Goal: Task Accomplishment & Management: Manage account settings

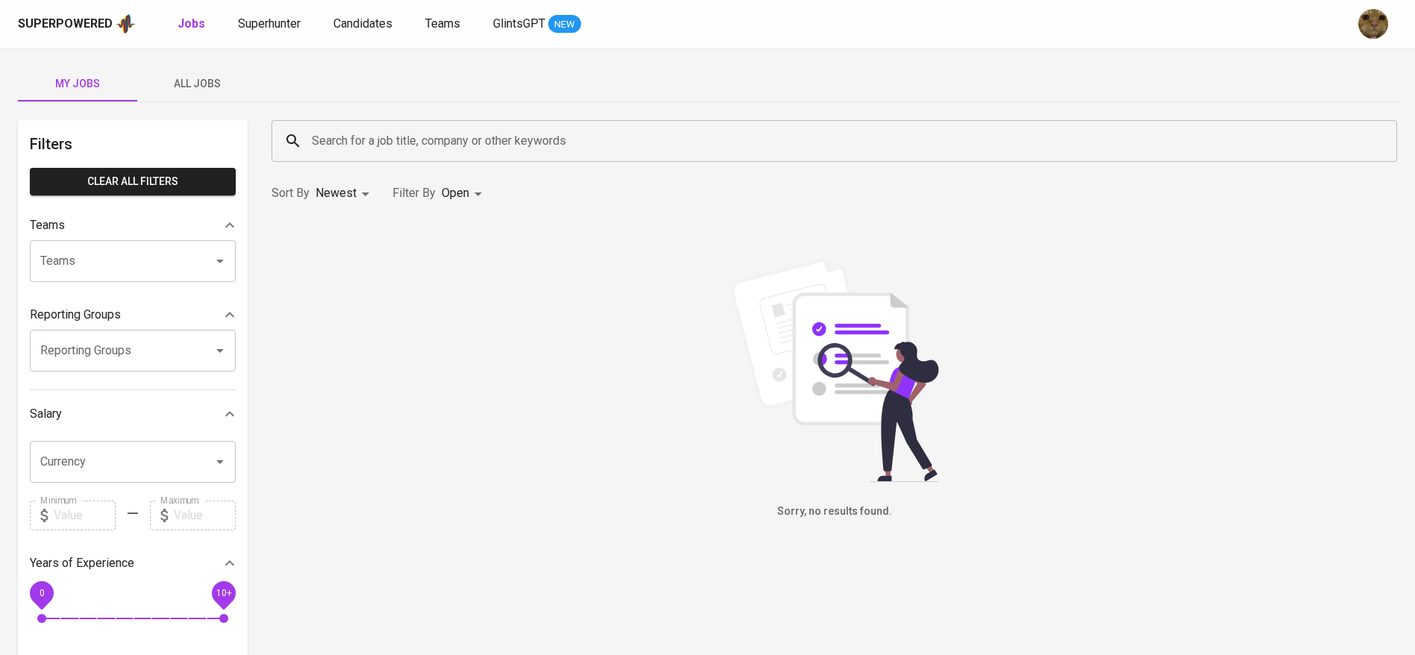
drag, startPoint x: 212, startPoint y: 86, endPoint x: 237, endPoint y: 101, distance: 29.4
click at [212, 86] on span "All Jobs" at bounding box center [196, 84] width 101 height 19
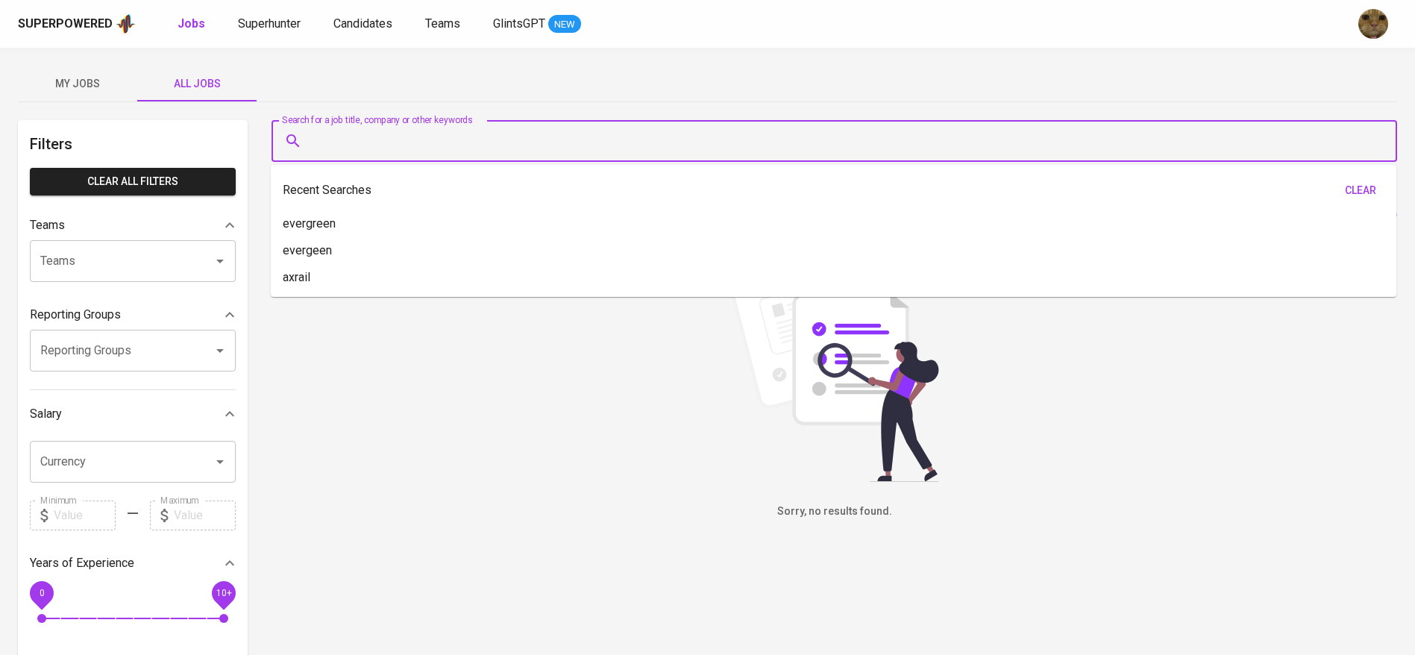
click at [336, 137] on input "Search for a job title, company or other keywords" at bounding box center [838, 141] width 1060 height 28
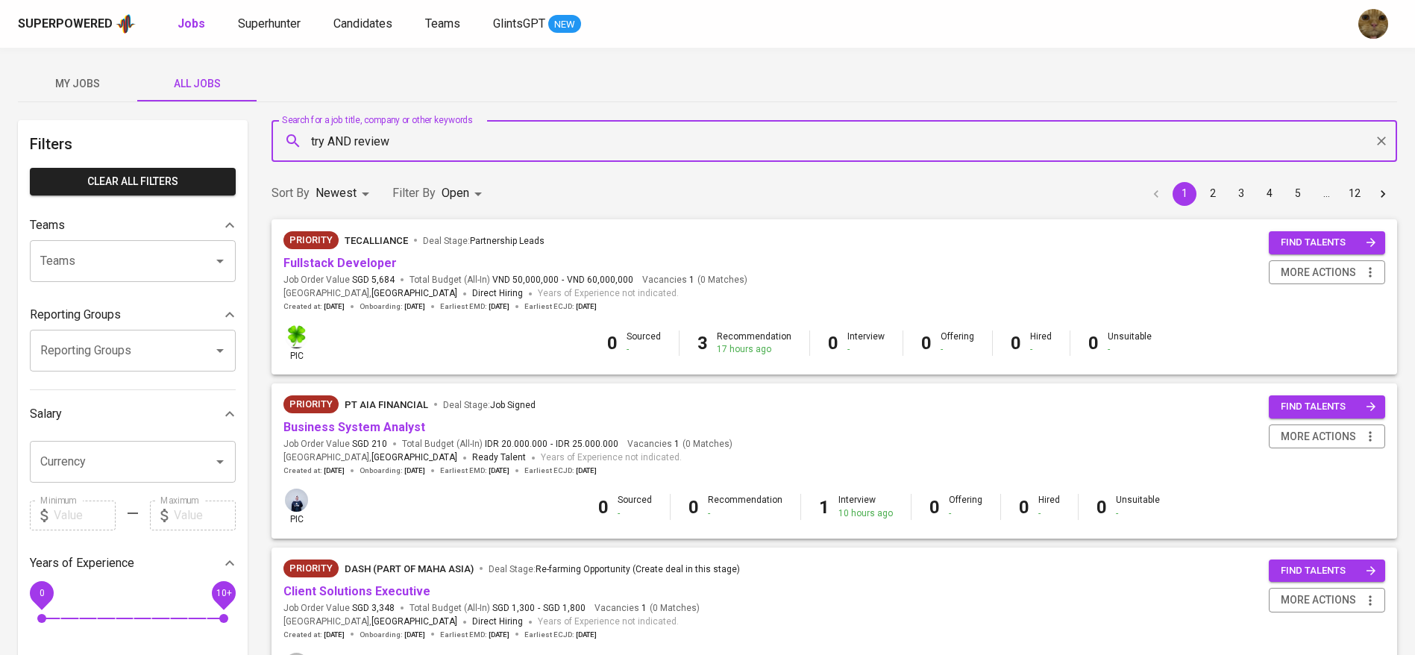
type input "try AND review"
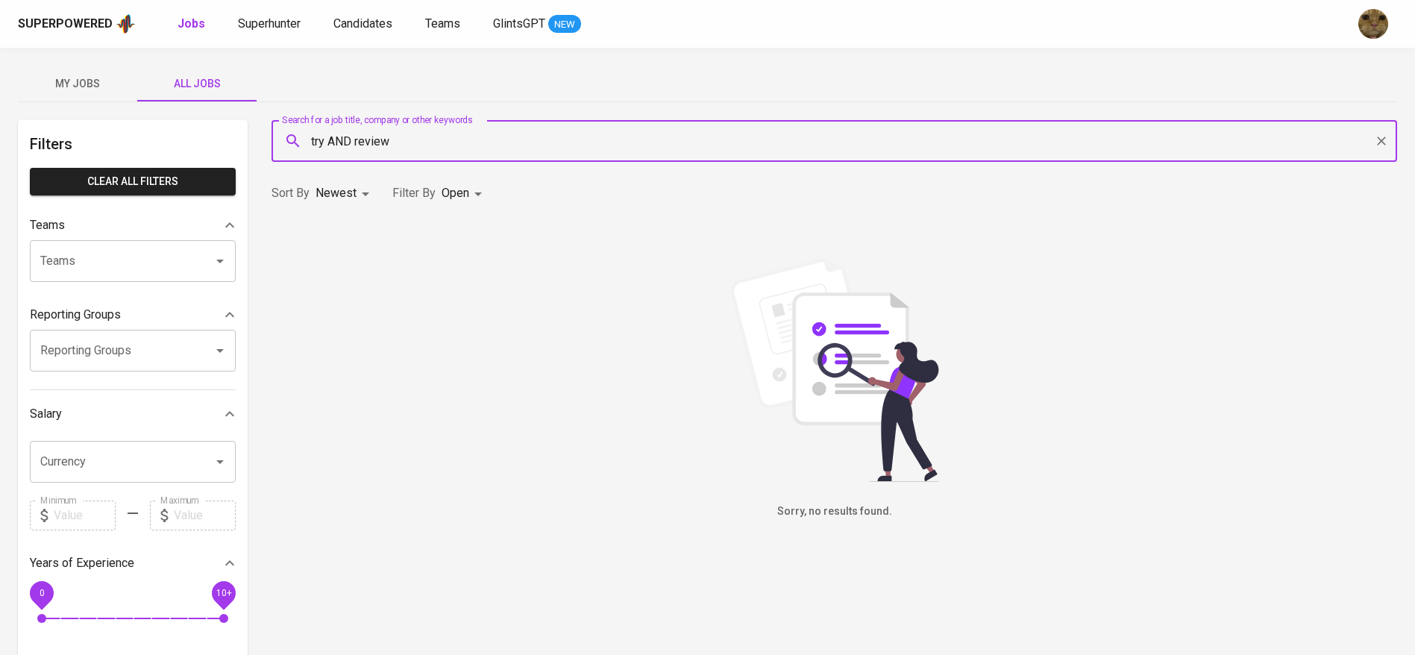
click at [459, 186] on body "Superpowered Jobs Superhunter Candidates Teams GlintsGPT NEW My Jobs All Jobs F…" at bounding box center [707, 509] width 1415 height 1018
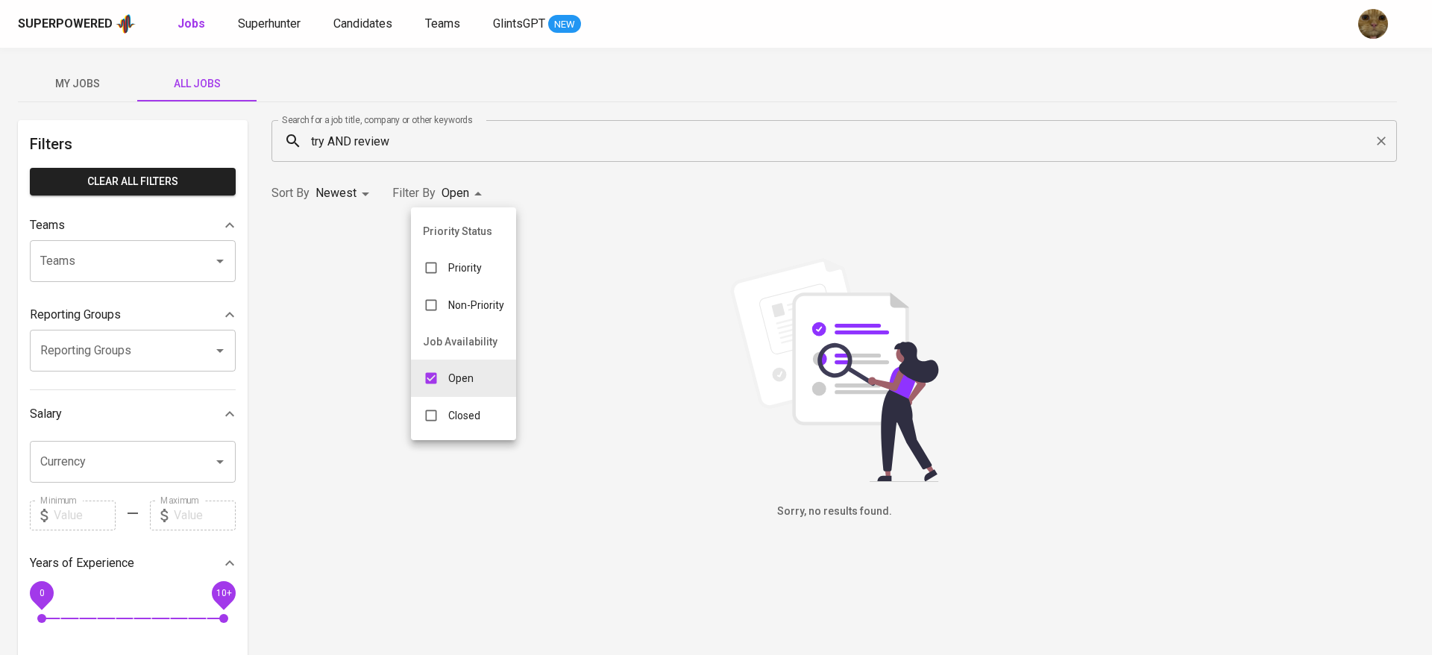
click at [469, 408] on p "Closed" at bounding box center [464, 415] width 32 height 15
type input "OPEN,CLOSE"
checkbox input "true"
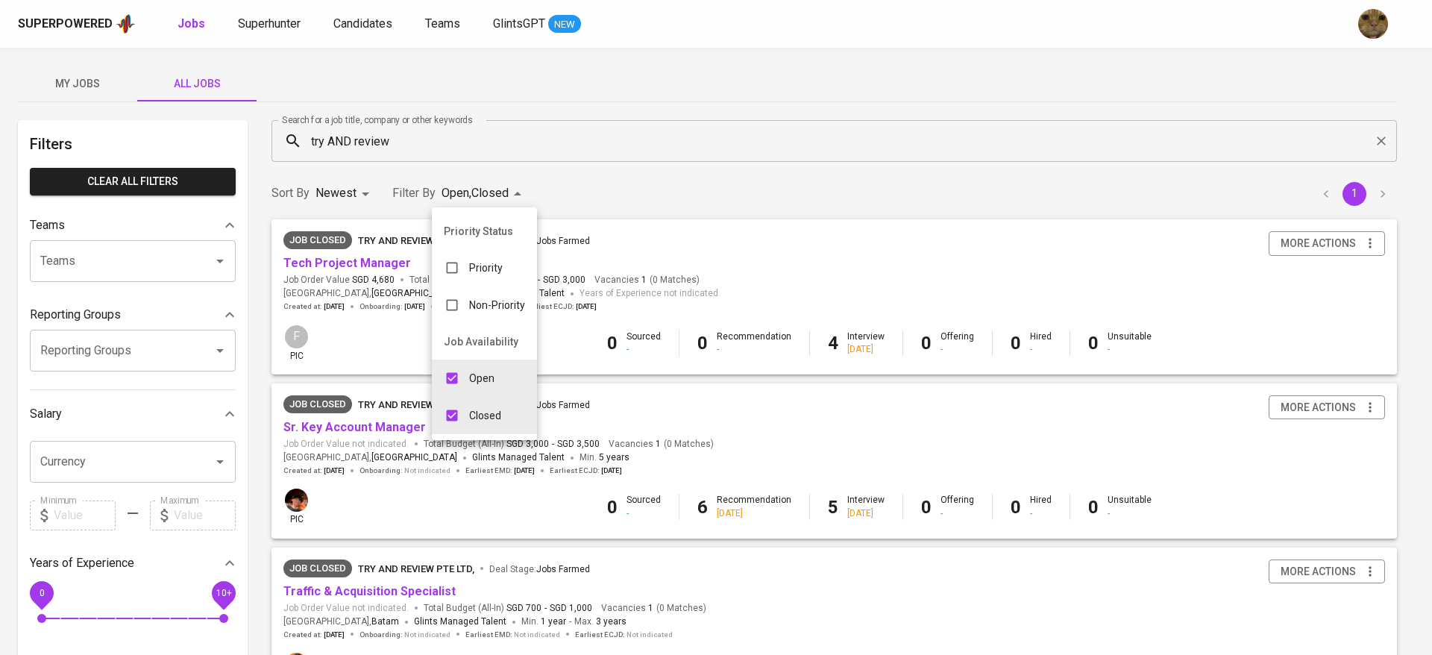
click at [655, 178] on div at bounding box center [716, 327] width 1432 height 655
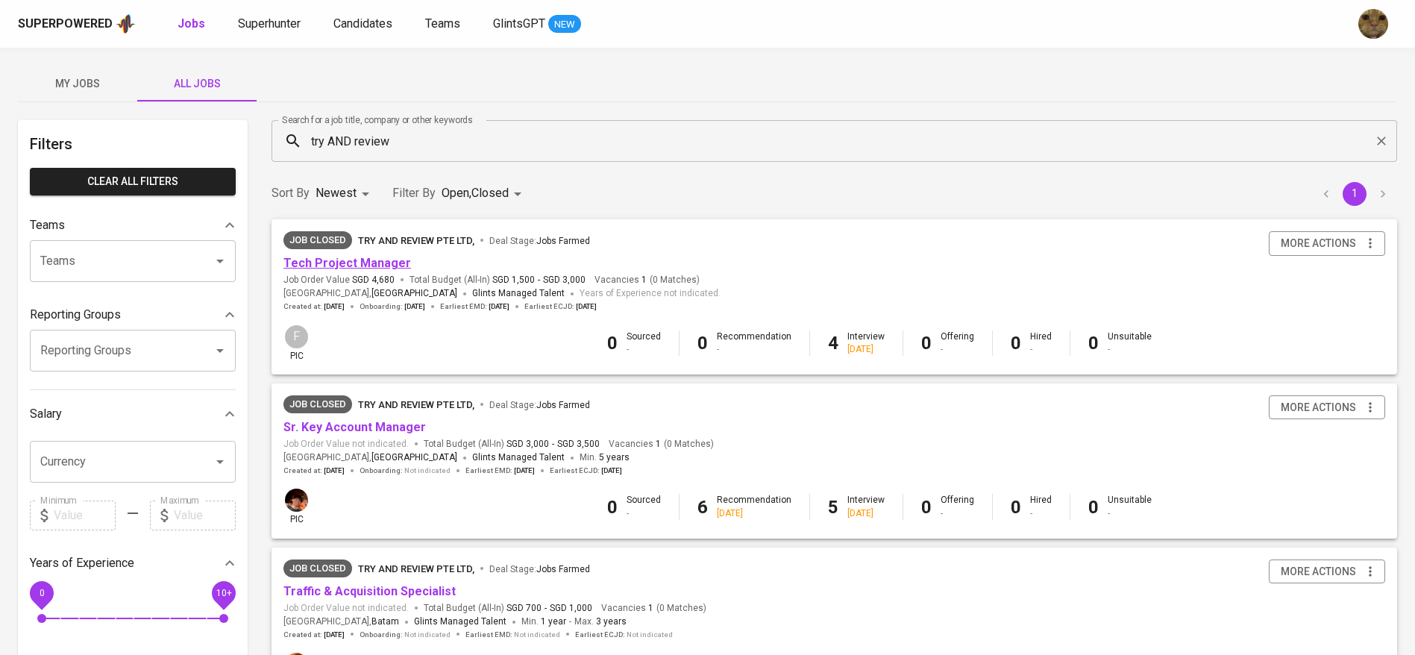
click at [370, 262] on link "Tech Project Manager" at bounding box center [347, 263] width 128 height 14
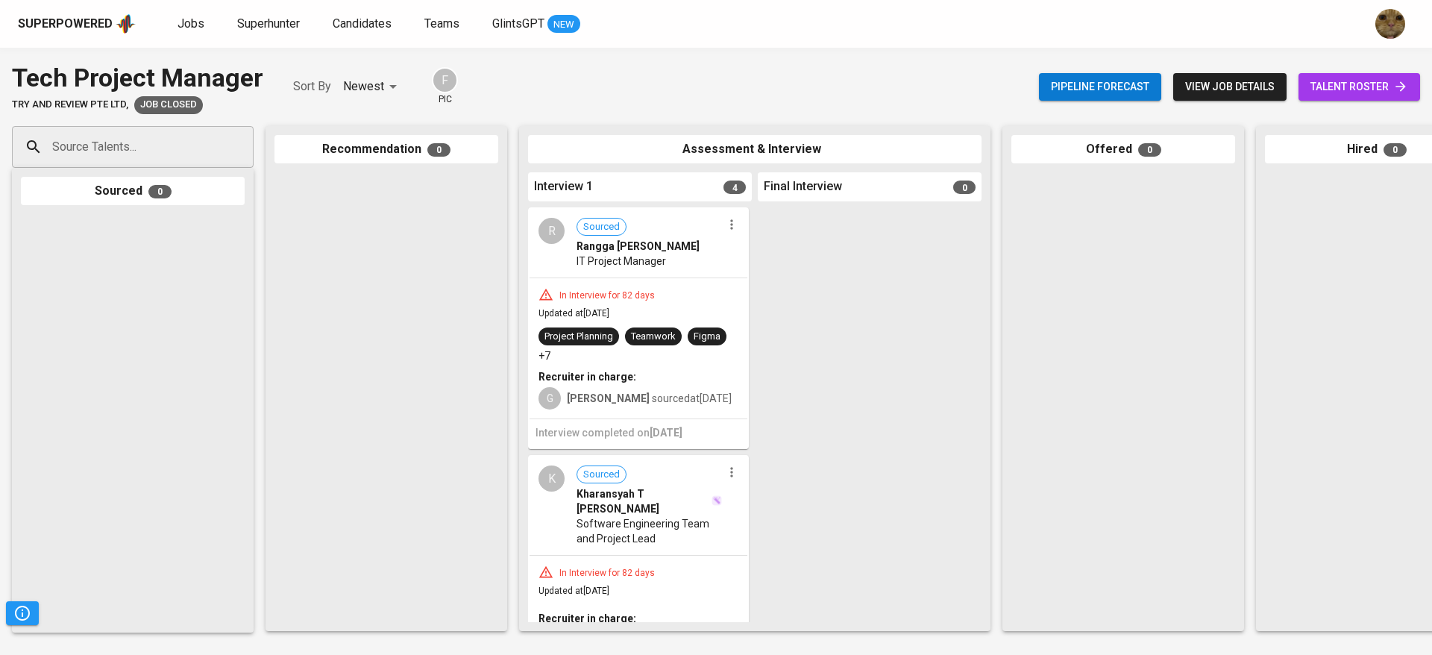
click at [1381, 90] on span "talent roster" at bounding box center [1360, 87] width 98 height 19
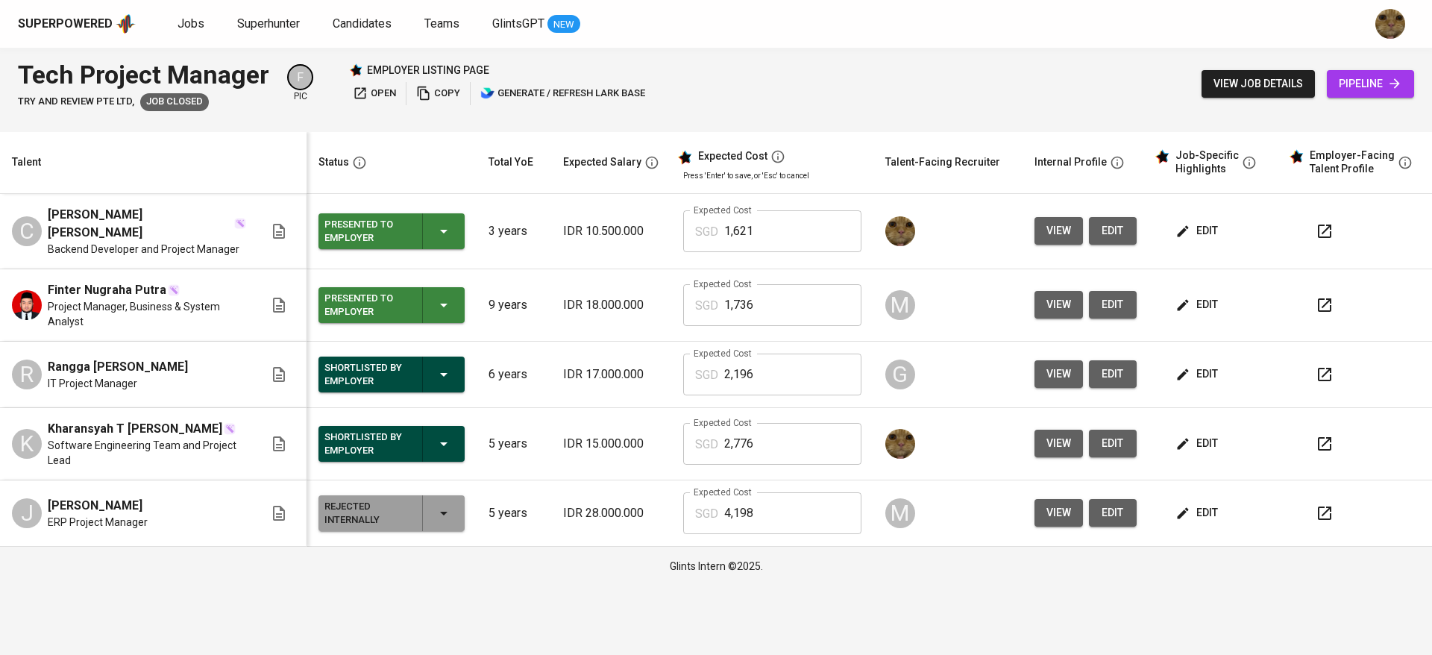
click at [1072, 436] on button "view" at bounding box center [1059, 444] width 48 height 28
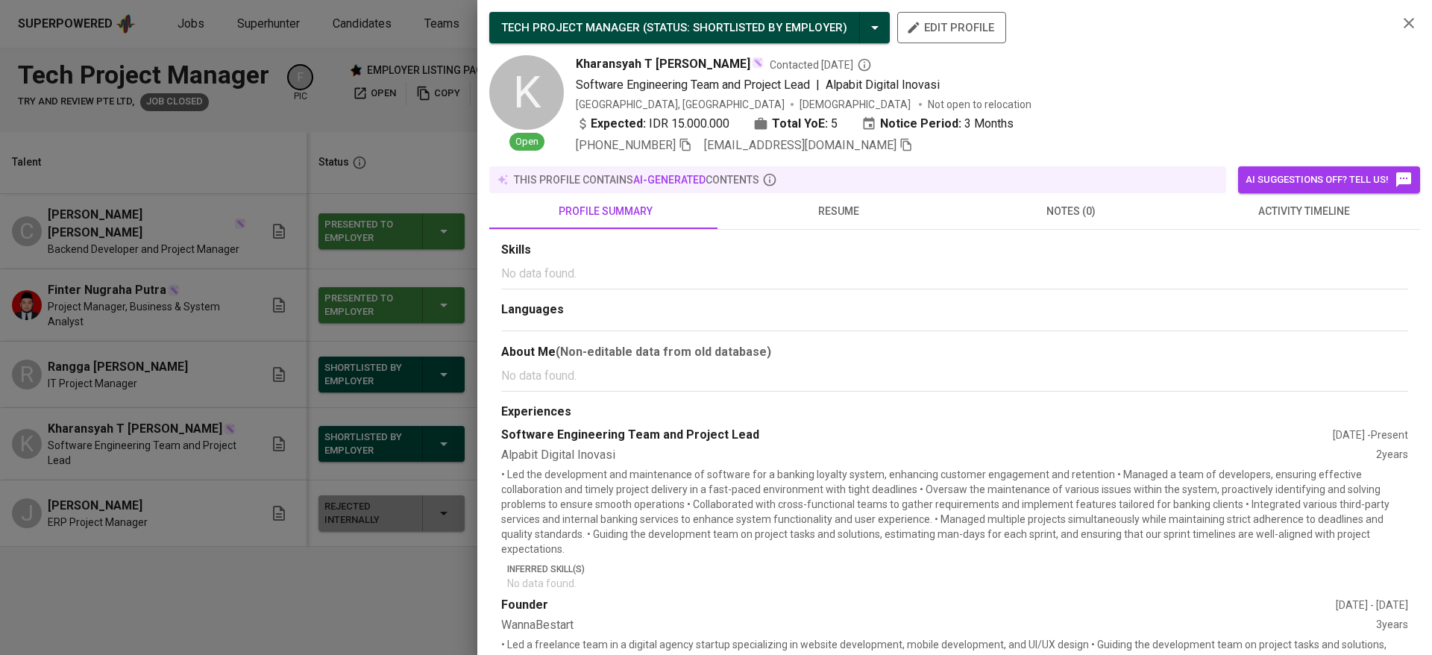
click at [1311, 213] on span "activity timeline" at bounding box center [1303, 211] width 215 height 19
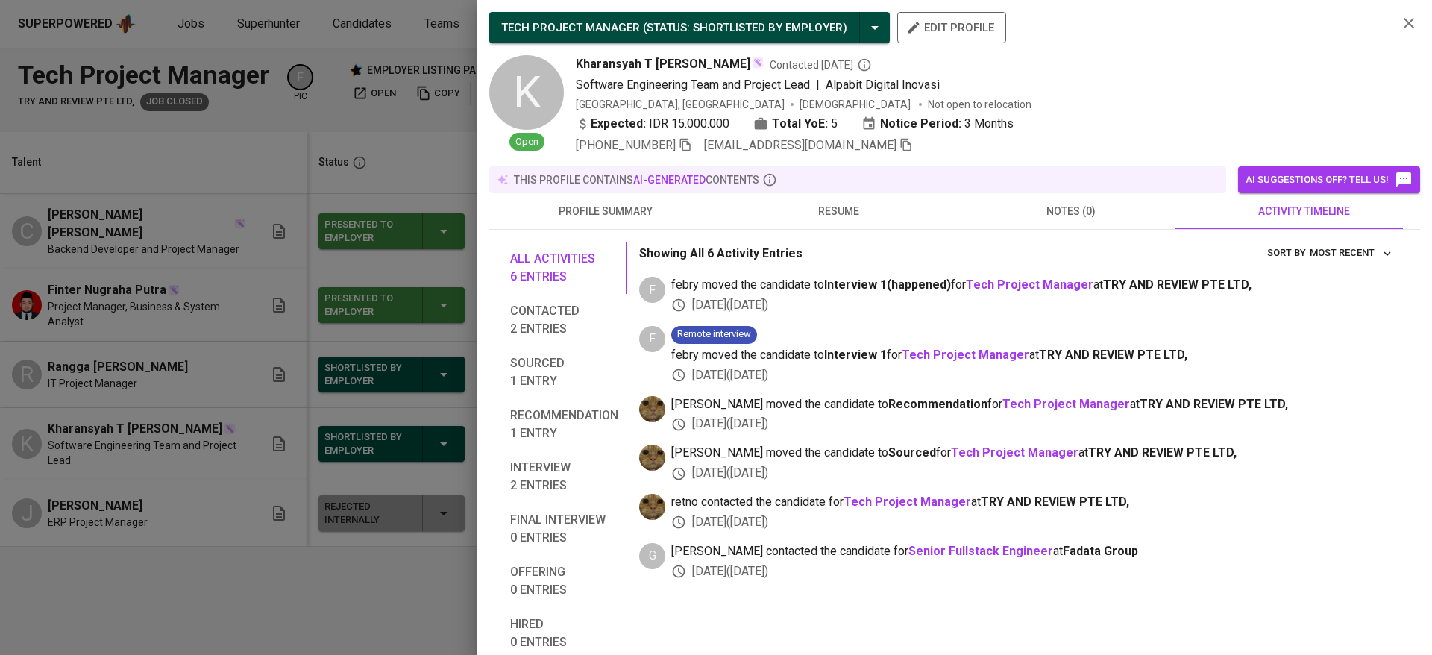
click at [860, 152] on div "+62 877-8668-7022 kharansyah1@gmail.com" at bounding box center [981, 145] width 810 height 18
click at [900, 149] on icon "button" at bounding box center [906, 144] width 13 height 13
click at [407, 185] on div at bounding box center [716, 327] width 1432 height 655
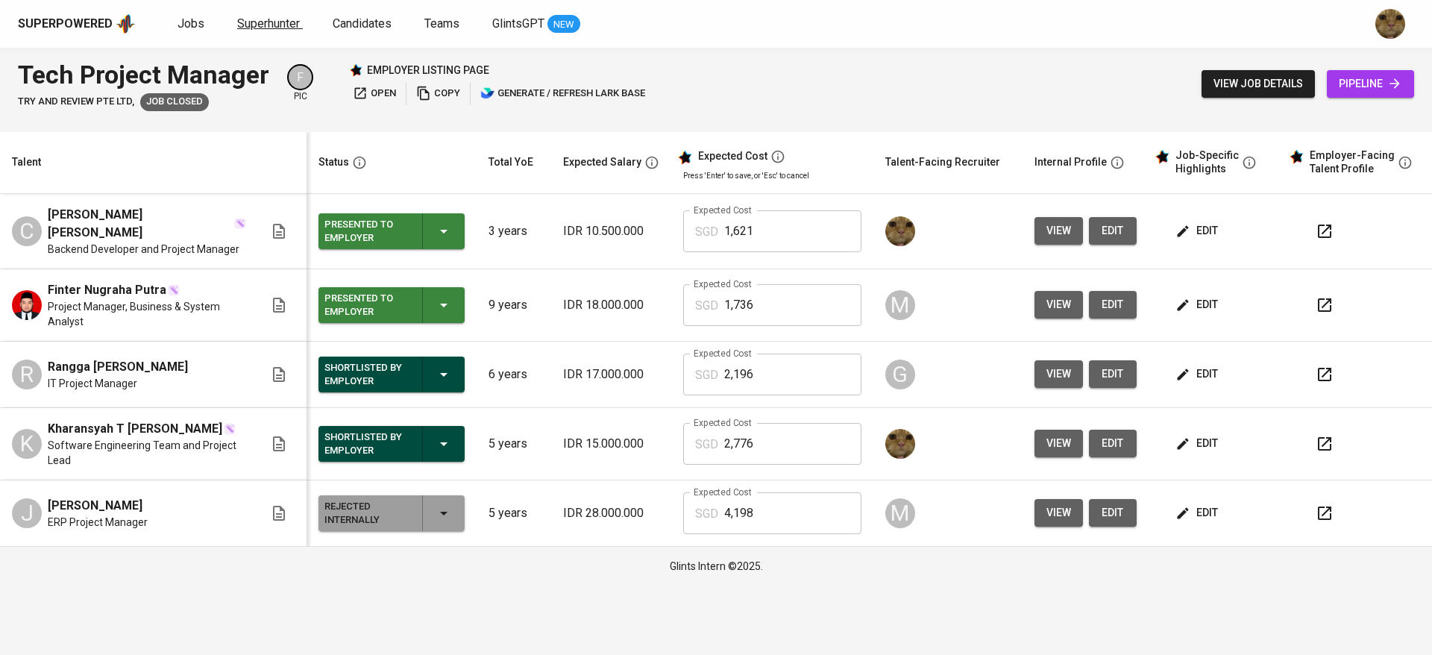
click at [263, 22] on span "Superhunter" at bounding box center [268, 23] width 63 height 14
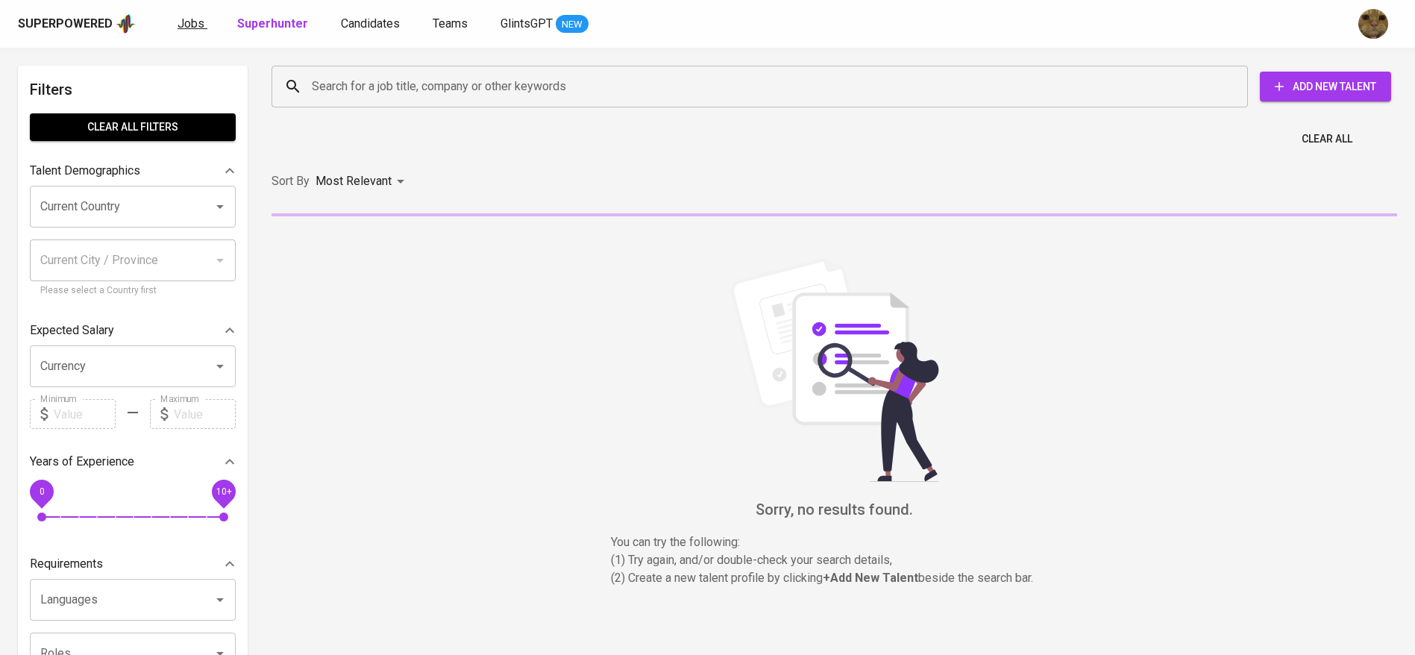
click at [198, 25] on span "Jobs" at bounding box center [191, 23] width 27 height 14
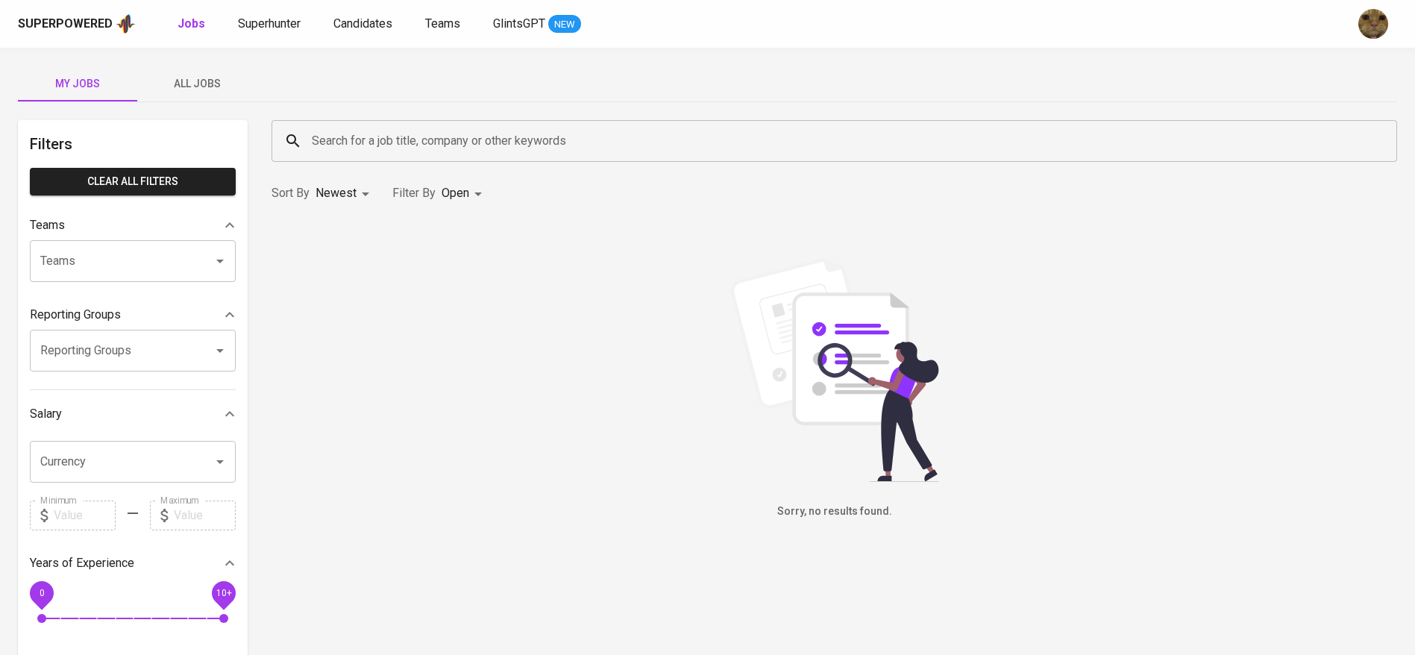
click at [183, 92] on button "All Jobs" at bounding box center [196, 84] width 119 height 36
click at [362, 131] on input "Search for a job title, company or other keywords" at bounding box center [838, 141] width 1060 height 28
click at [404, 138] on input "Search for a job title, company or other keywords" at bounding box center [838, 141] width 1060 height 28
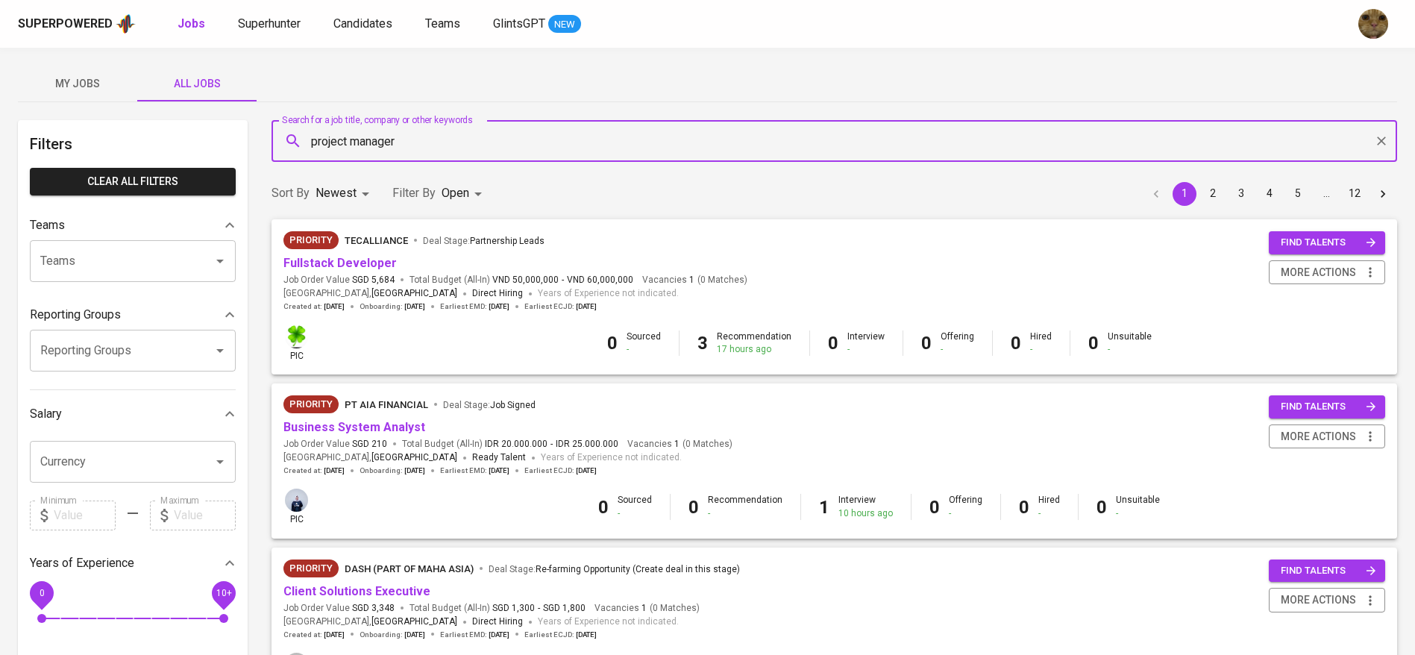
type input "project manager"
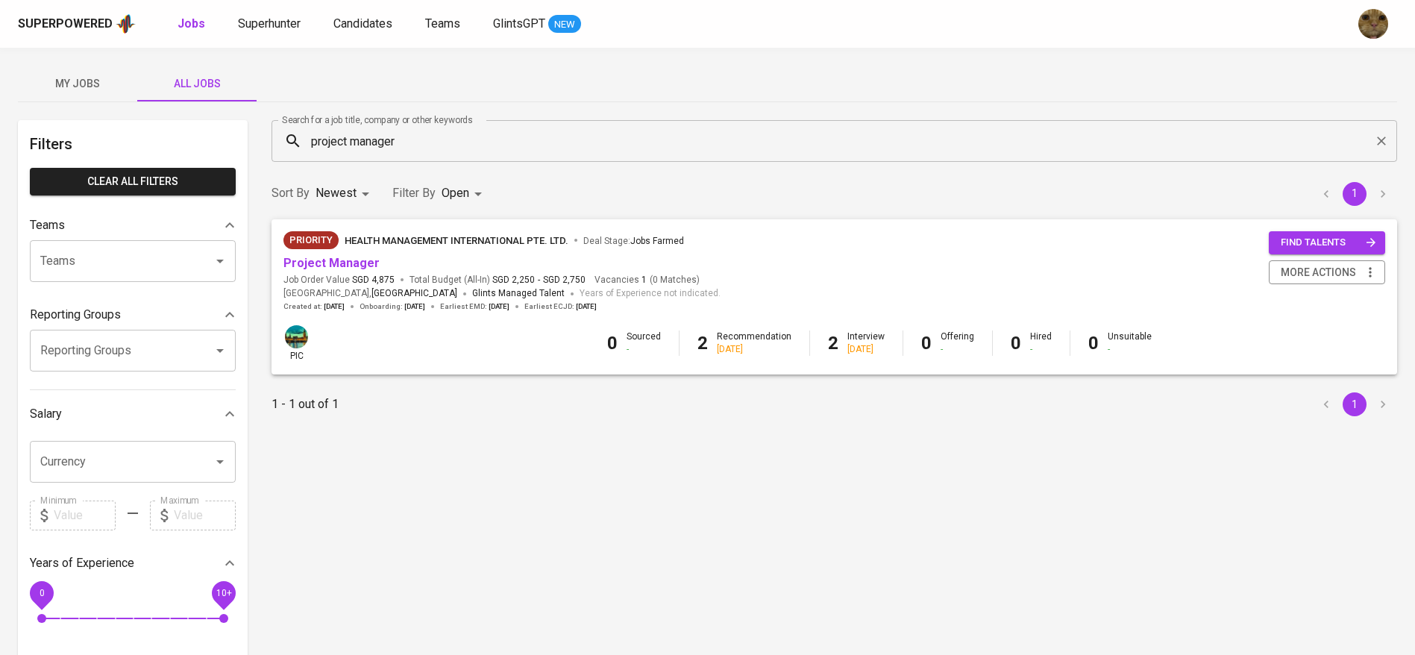
click at [489, 191] on div "Sort By Newest NEWEST Filter By Open OPEN 1" at bounding box center [834, 193] width 1143 height 45
click at [470, 186] on body "Superpowered Jobs Superhunter Candidates Teams GlintsGPT NEW My Jobs All Jobs F…" at bounding box center [707, 509] width 1415 height 1018
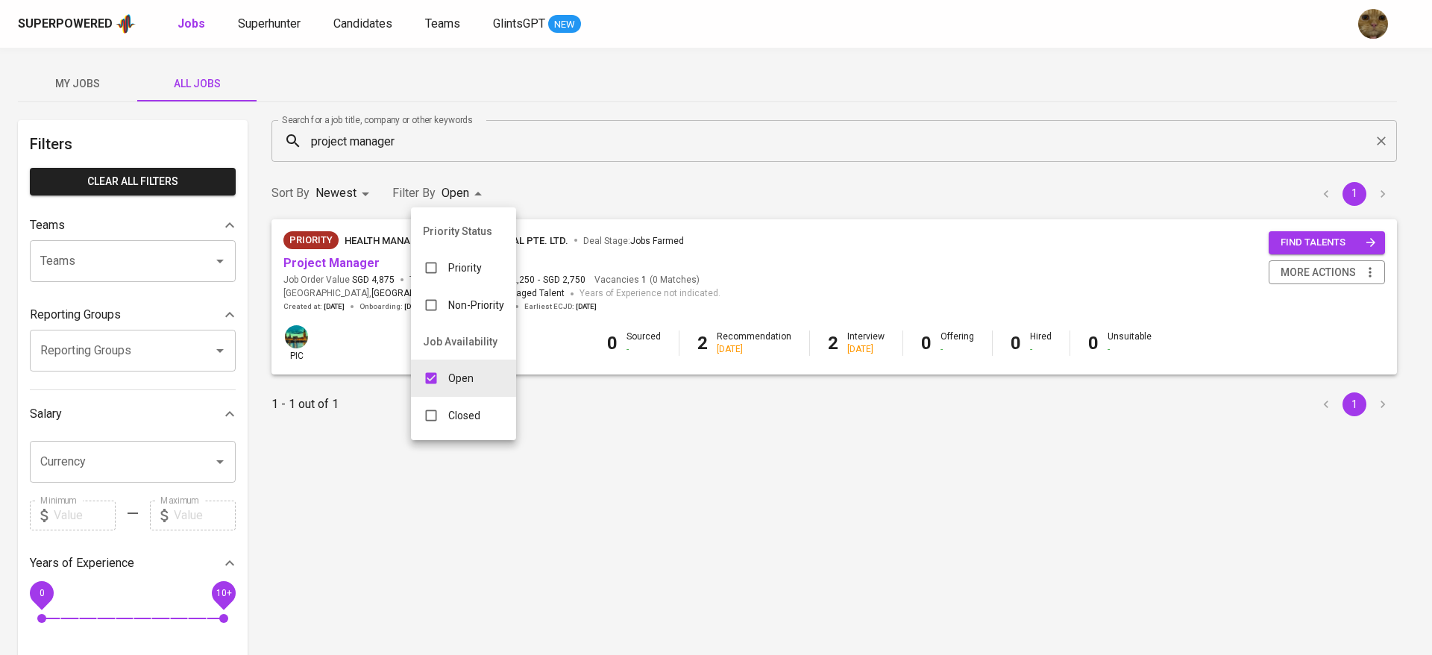
click at [436, 415] on input "checkbox" at bounding box center [431, 415] width 28 height 28
checkbox input "true"
type input "OPEN,CLOSE"
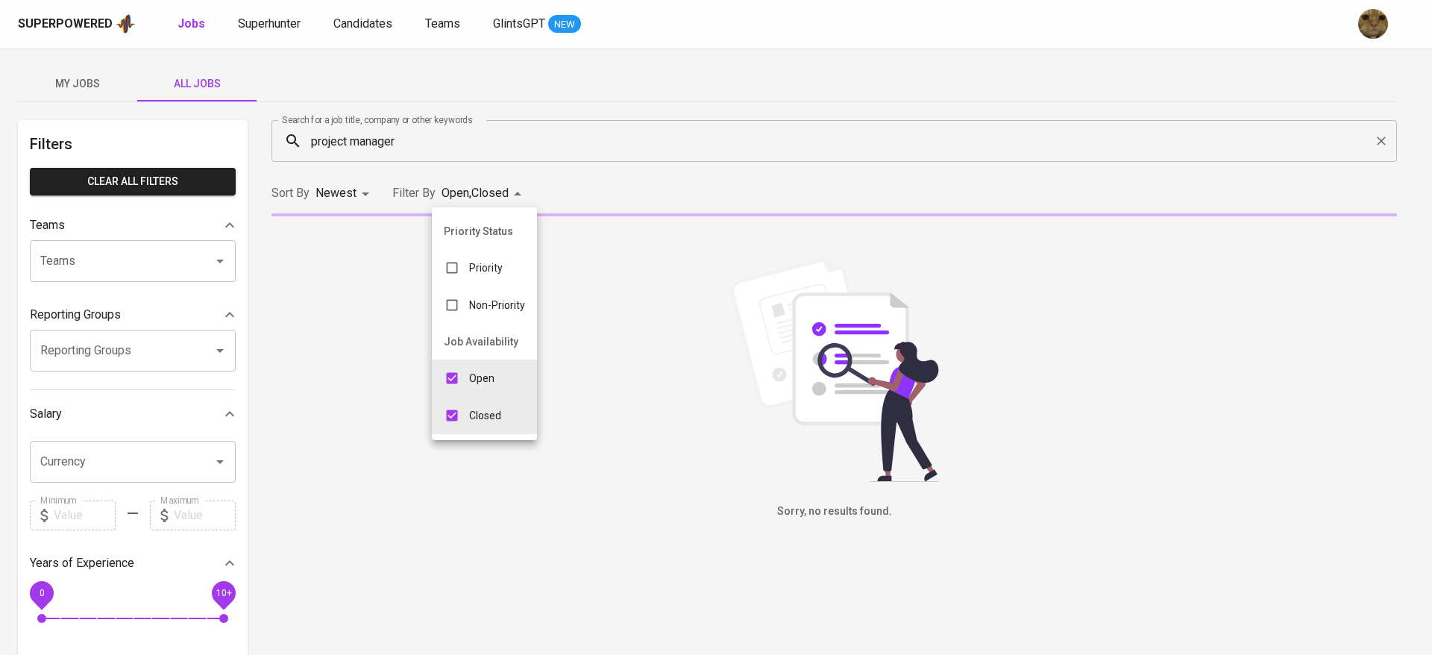
click at [536, 200] on div at bounding box center [716, 327] width 1432 height 655
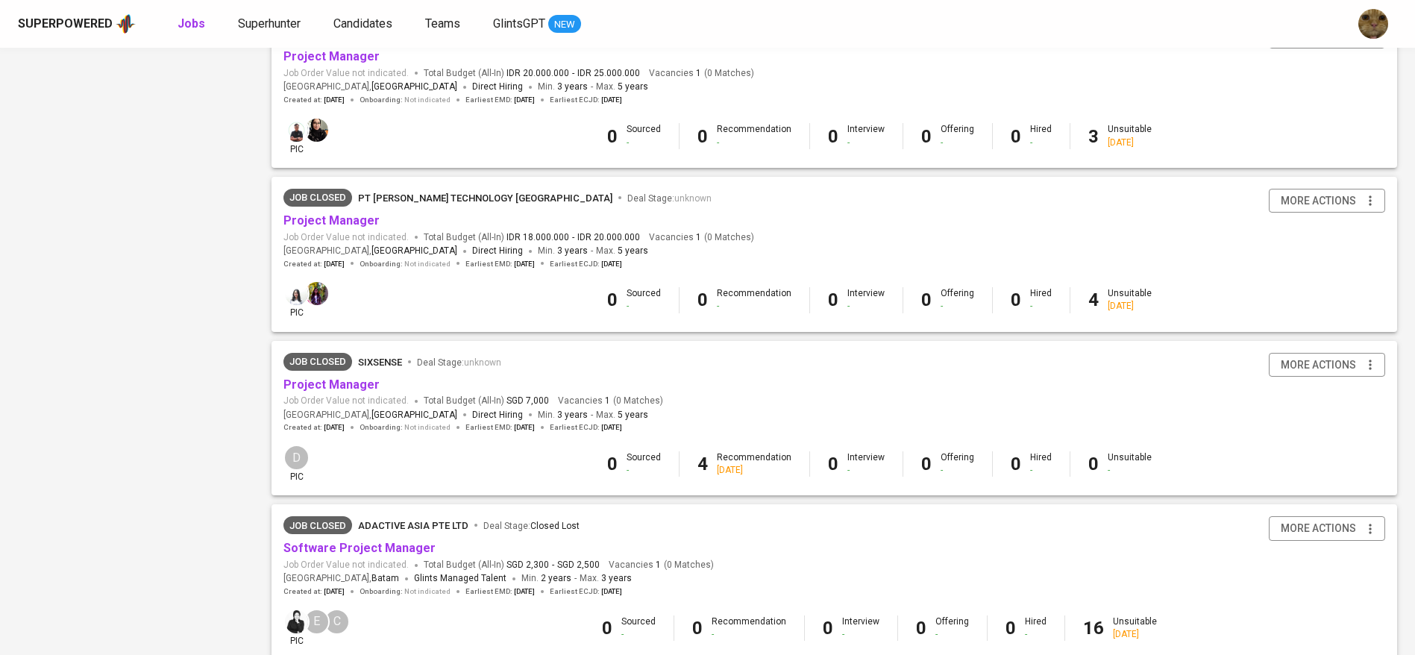
scroll to position [1300, 0]
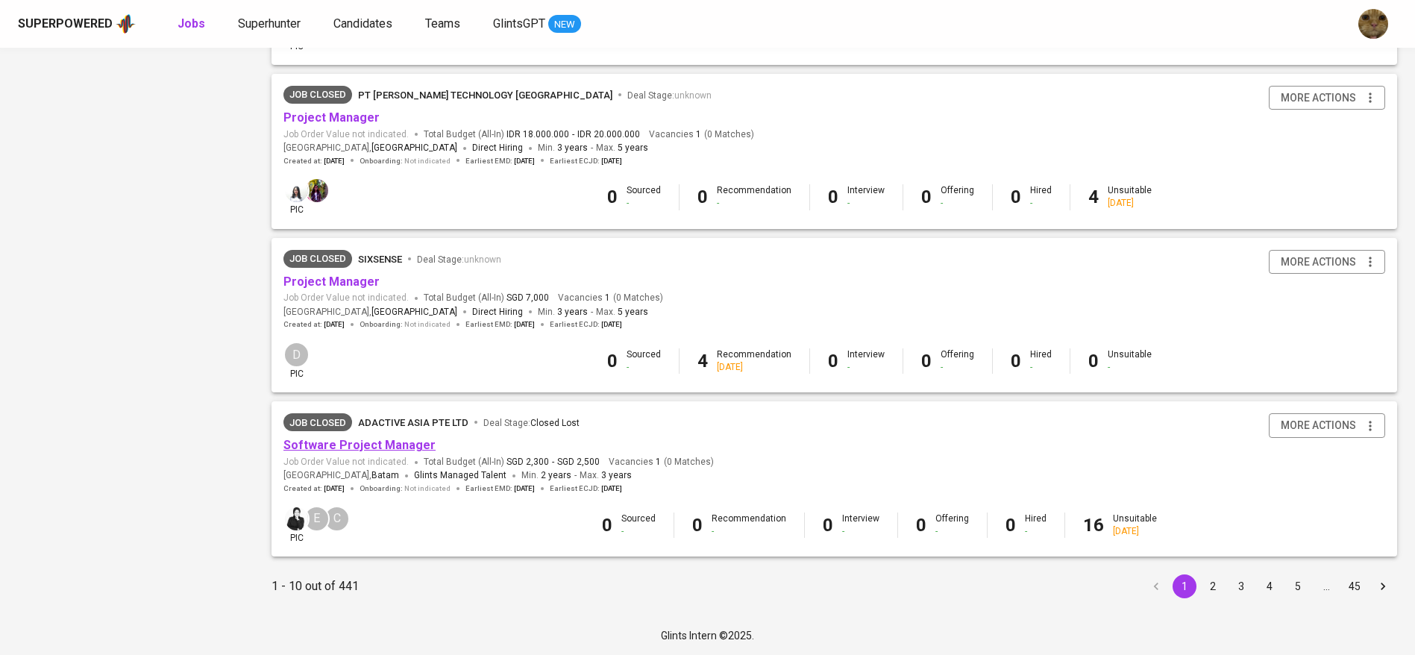
click at [357, 449] on link "Software Project Manager" at bounding box center [359, 445] width 152 height 14
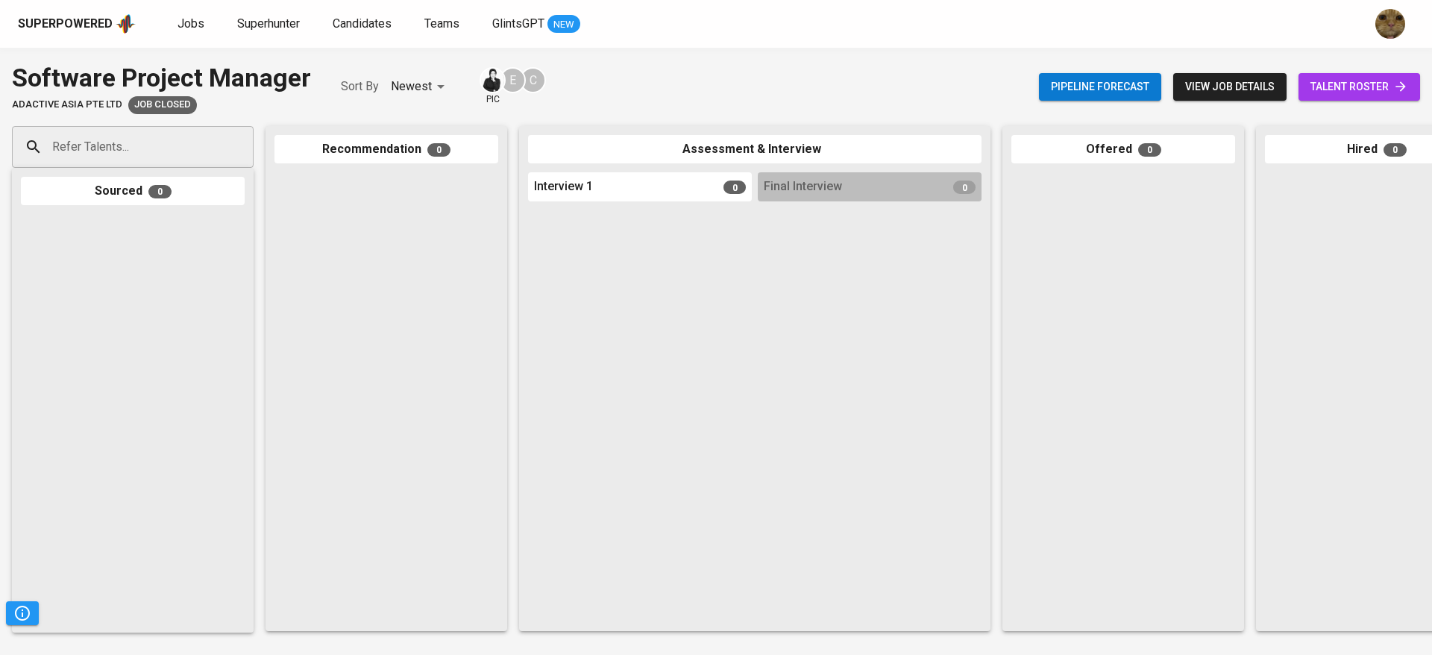
scroll to position [0, 344]
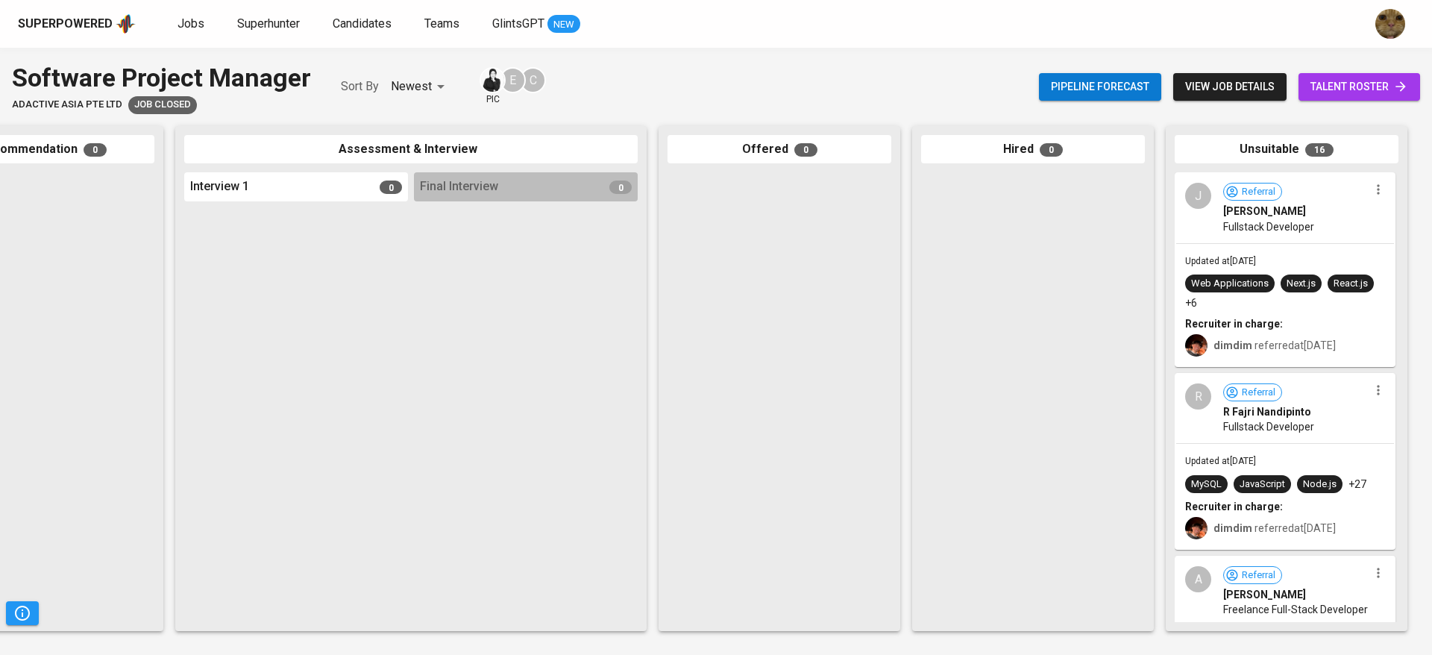
click at [1333, 84] on span "talent roster" at bounding box center [1360, 87] width 98 height 19
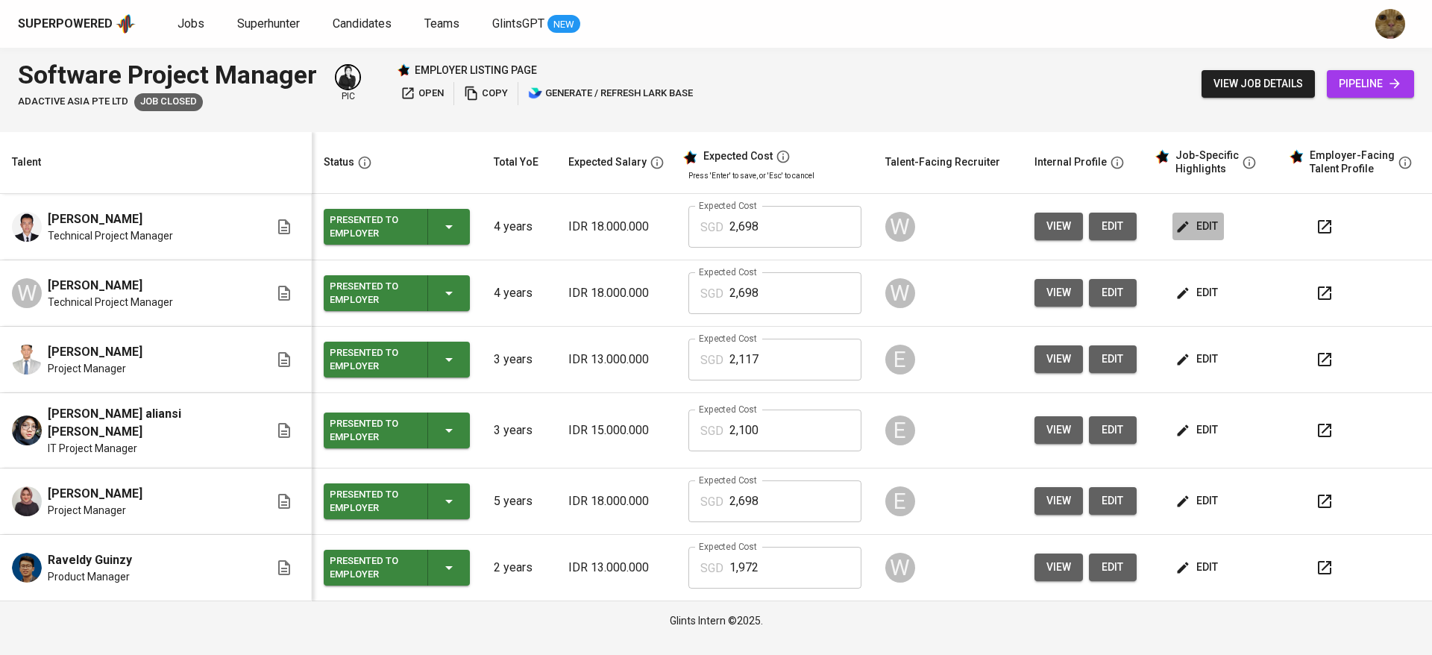
click at [1195, 231] on span "edit" at bounding box center [1198, 226] width 40 height 19
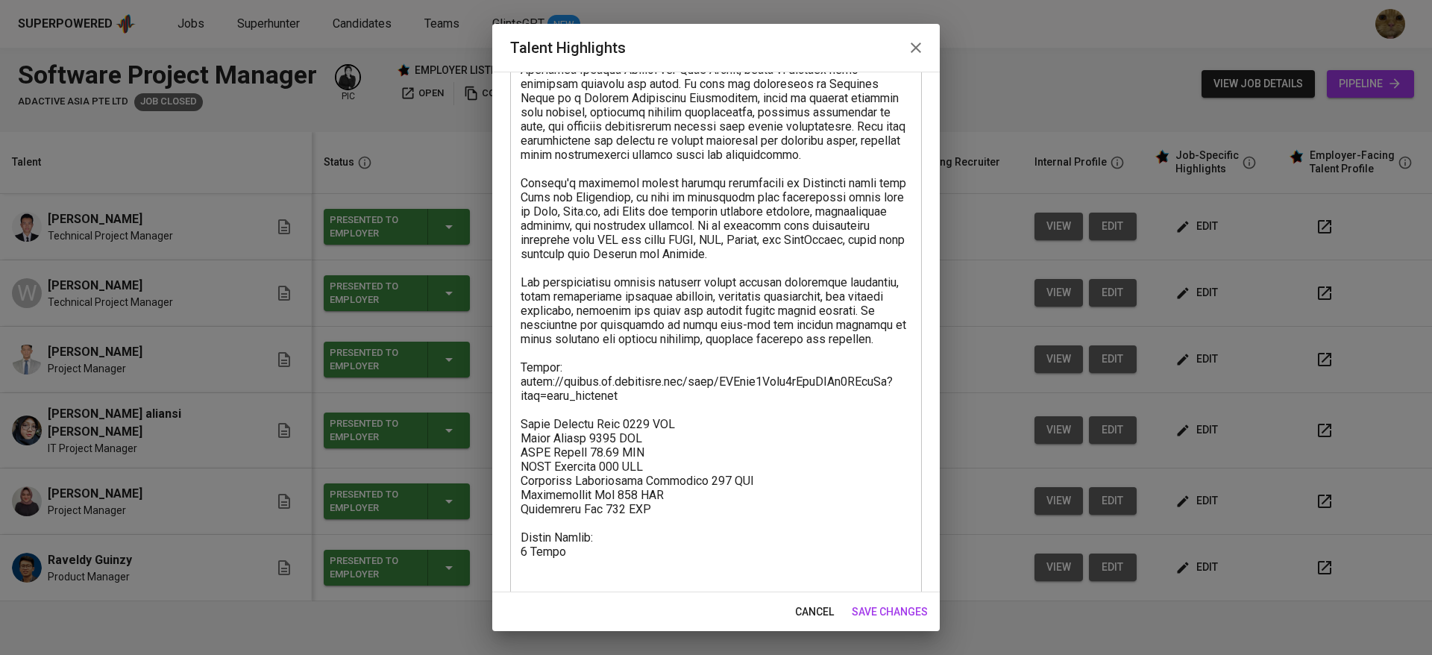
scroll to position [454, 0]
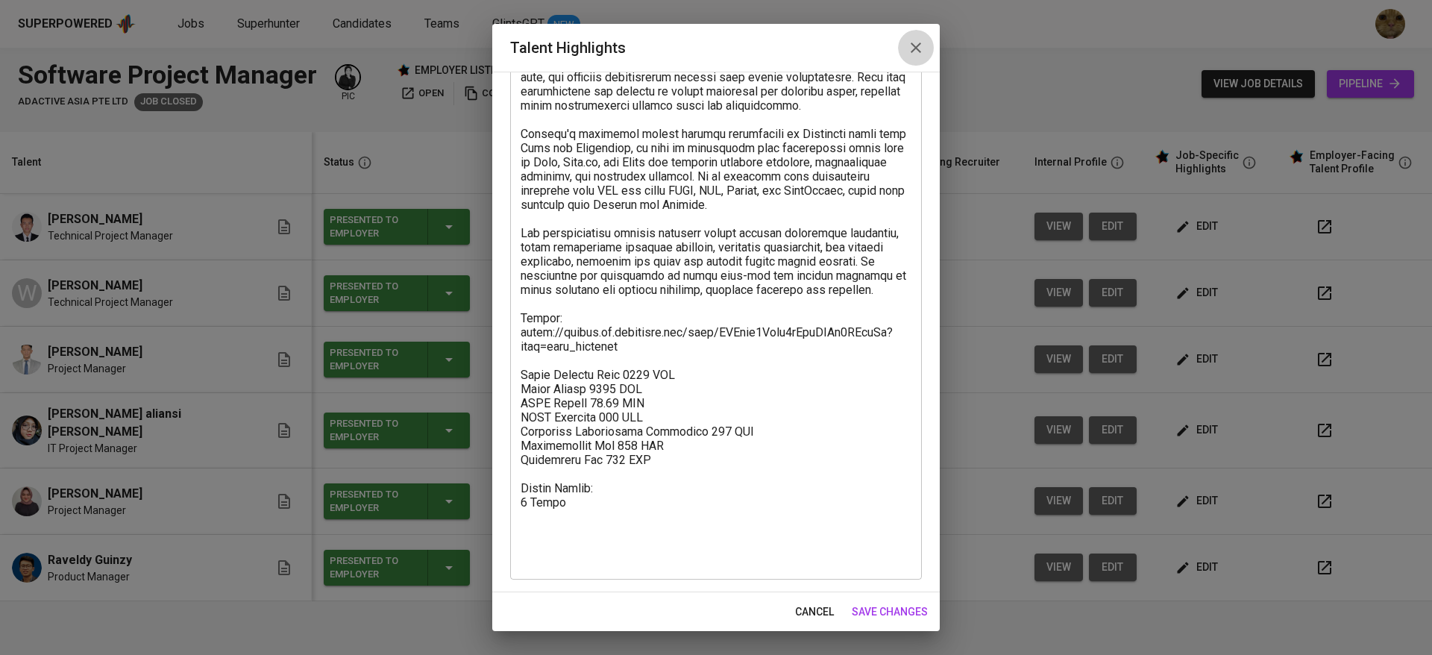
click at [907, 36] on button "button" at bounding box center [916, 48] width 36 height 36
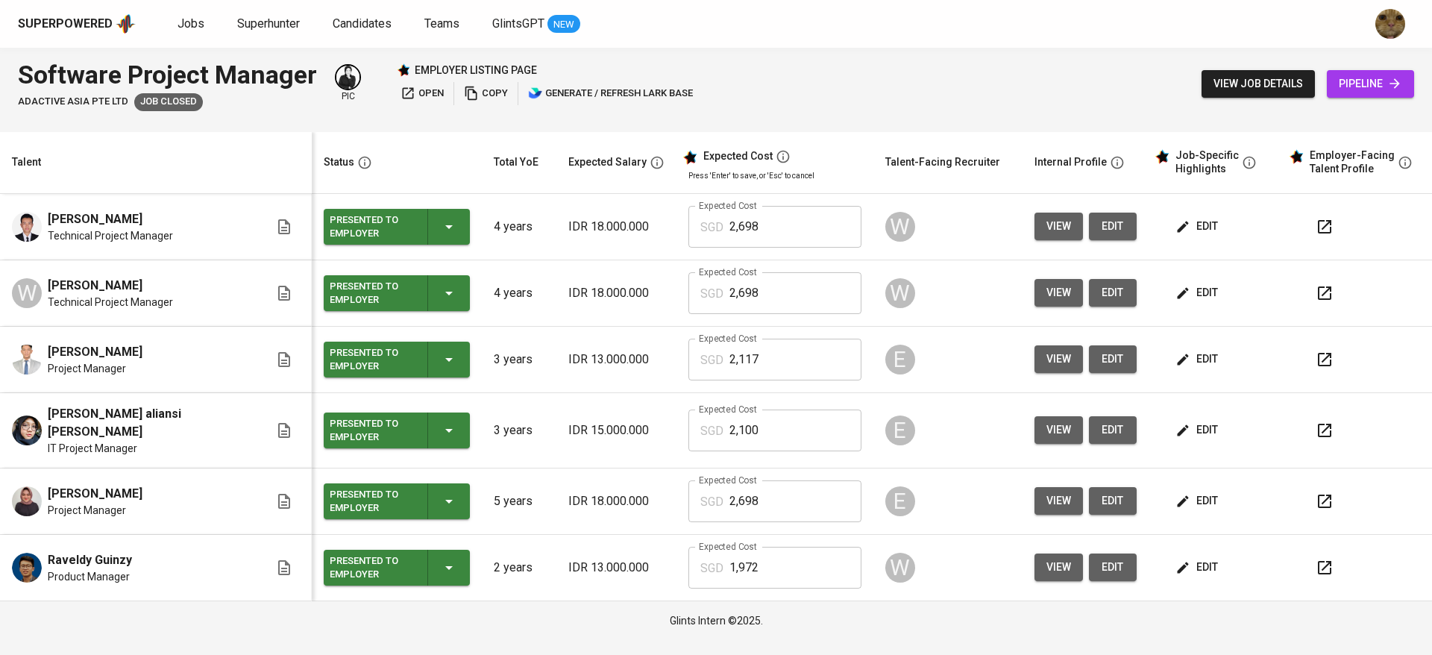
click at [1023, 226] on td "view edit" at bounding box center [1086, 227] width 126 height 66
click at [1042, 487] on button "view" at bounding box center [1059, 501] width 48 height 28
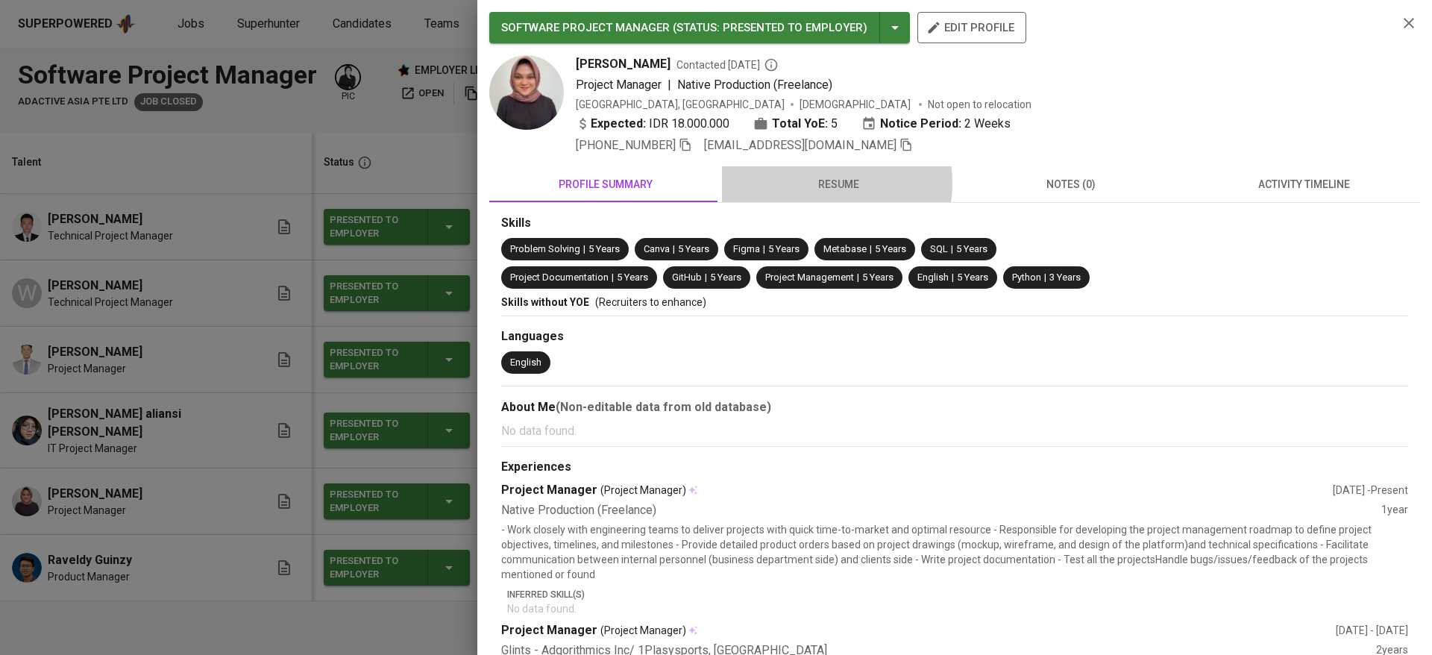
click at [811, 183] on span "resume" at bounding box center [838, 184] width 215 height 19
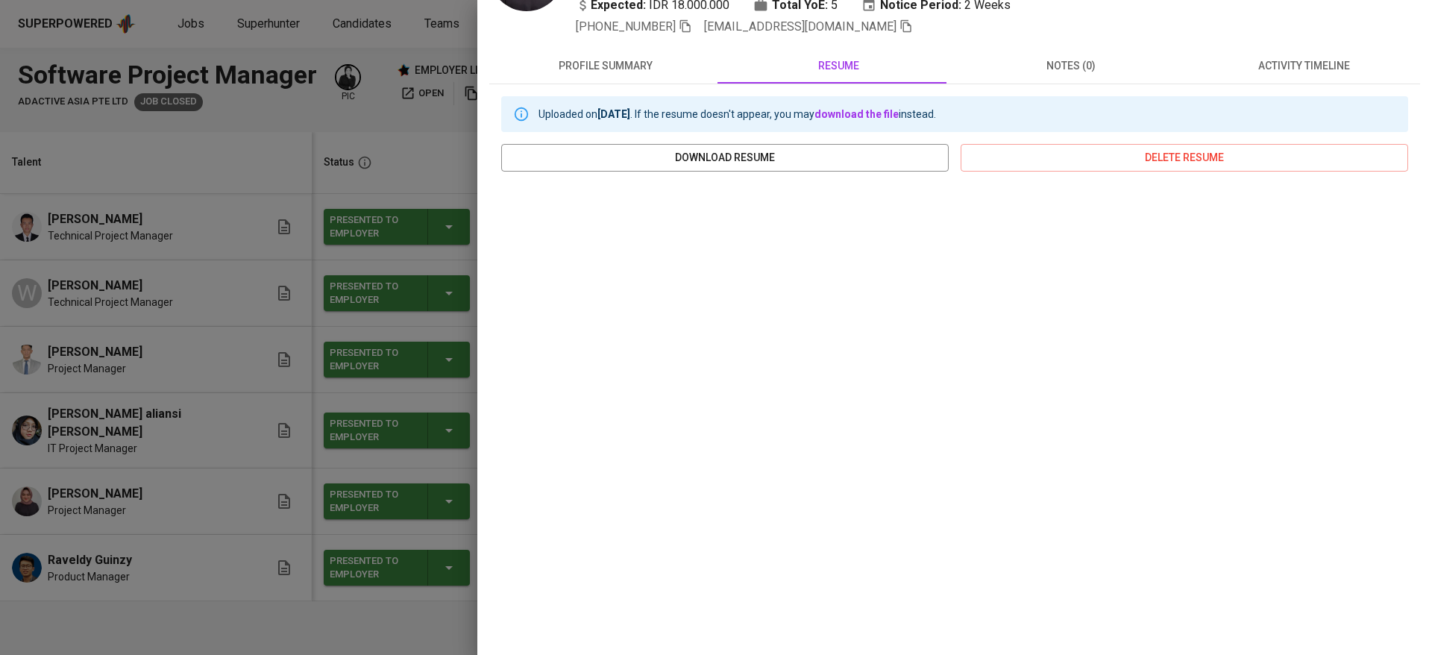
scroll to position [0, 0]
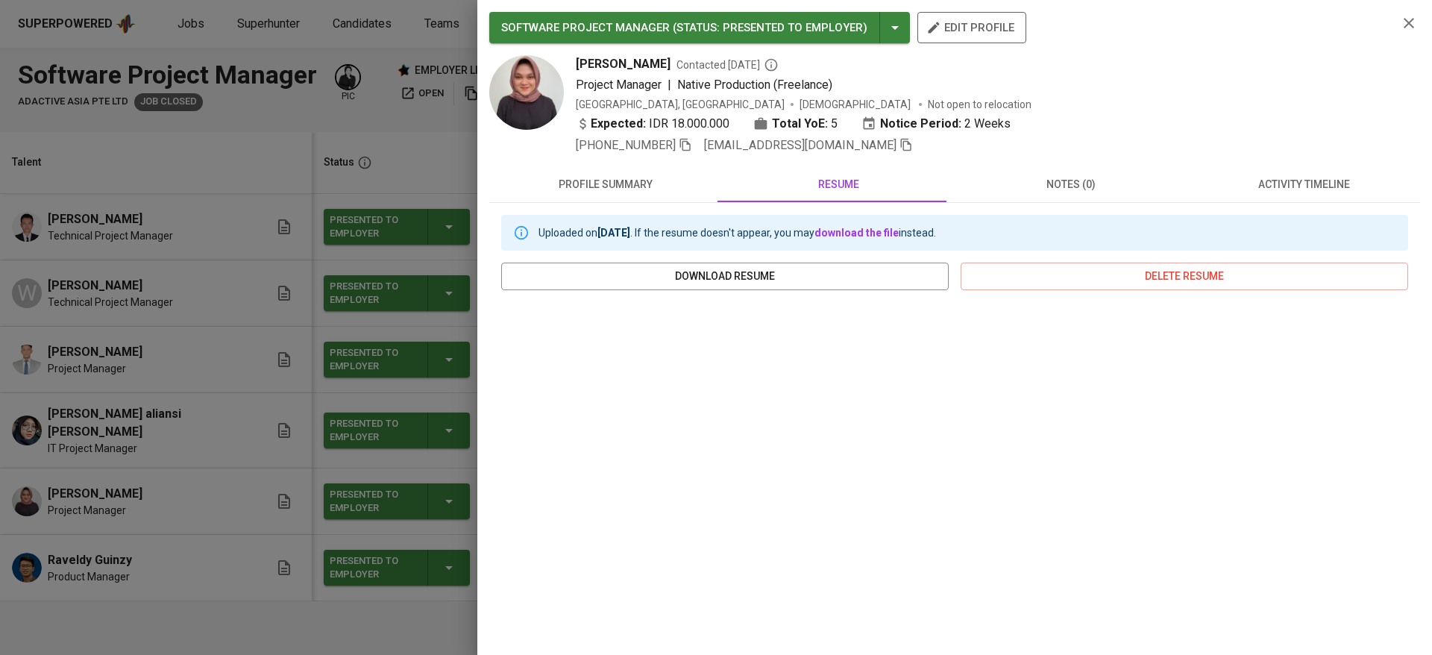
click at [1407, 22] on div "SOFTWARE PROJECT MANAGER ( STATUS : Presented to Employer ) edit profile Adinda…" at bounding box center [954, 327] width 955 height 655
click at [1400, 25] on icon "button" at bounding box center [1409, 23] width 18 height 18
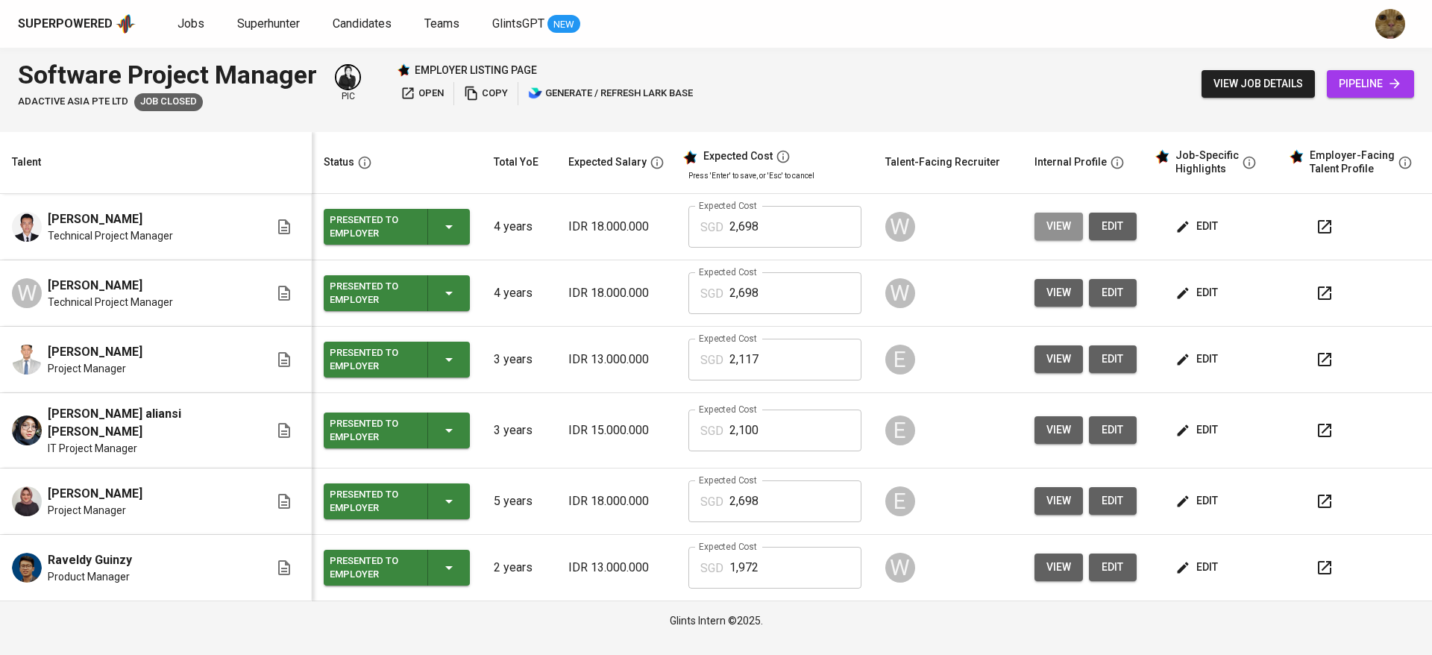
click at [1035, 233] on button "view" at bounding box center [1059, 227] width 48 height 28
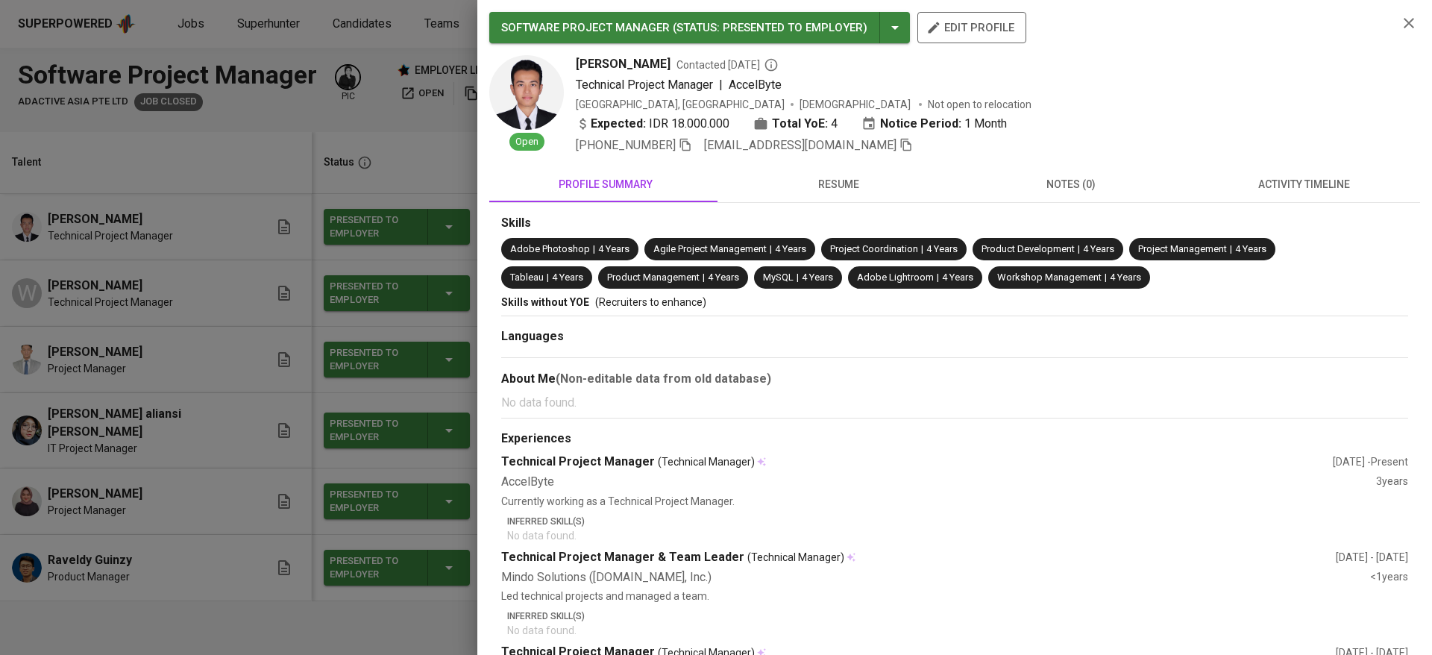
click at [818, 180] on span "resume" at bounding box center [838, 184] width 215 height 19
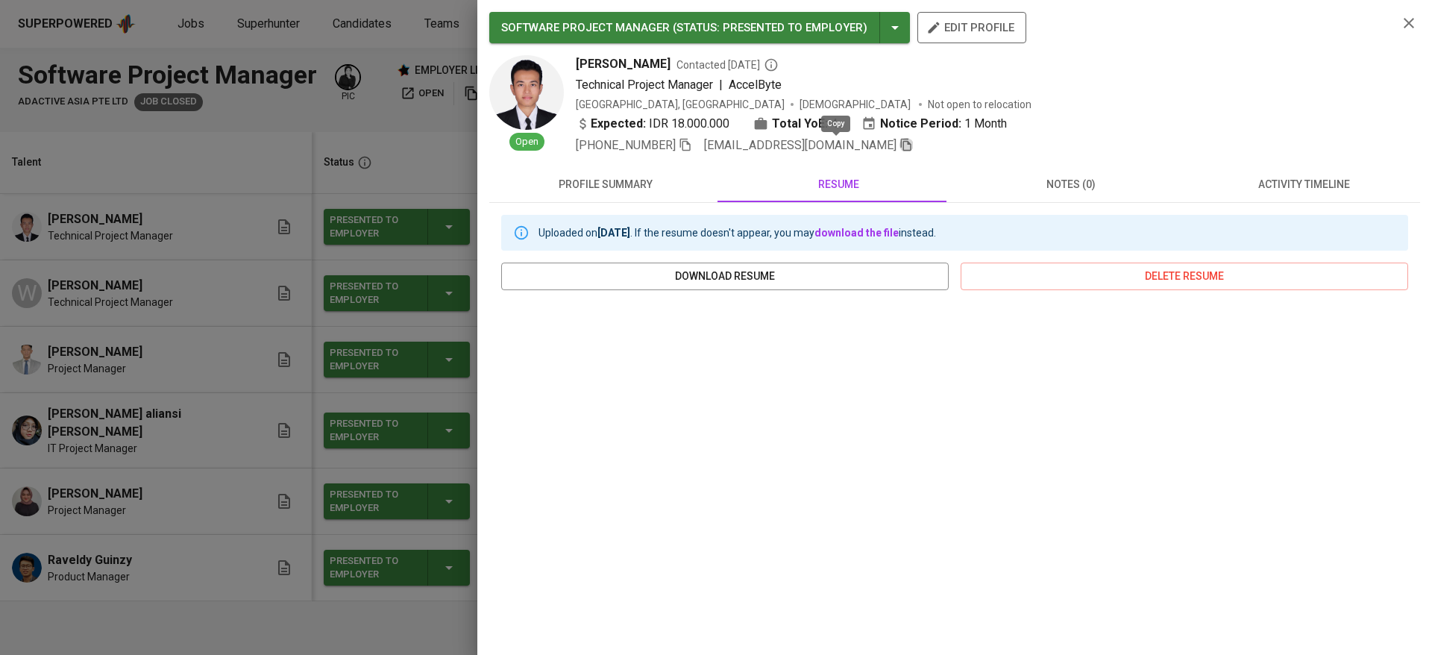
click at [900, 140] on icon "button" at bounding box center [906, 144] width 13 height 13
click at [538, 223] on div "Uploaded on Feb 28, 2025 . If the resume doesn't appear, you may download the f…" at bounding box center [954, 233] width 907 height 36
click at [461, 242] on div at bounding box center [716, 327] width 1432 height 655
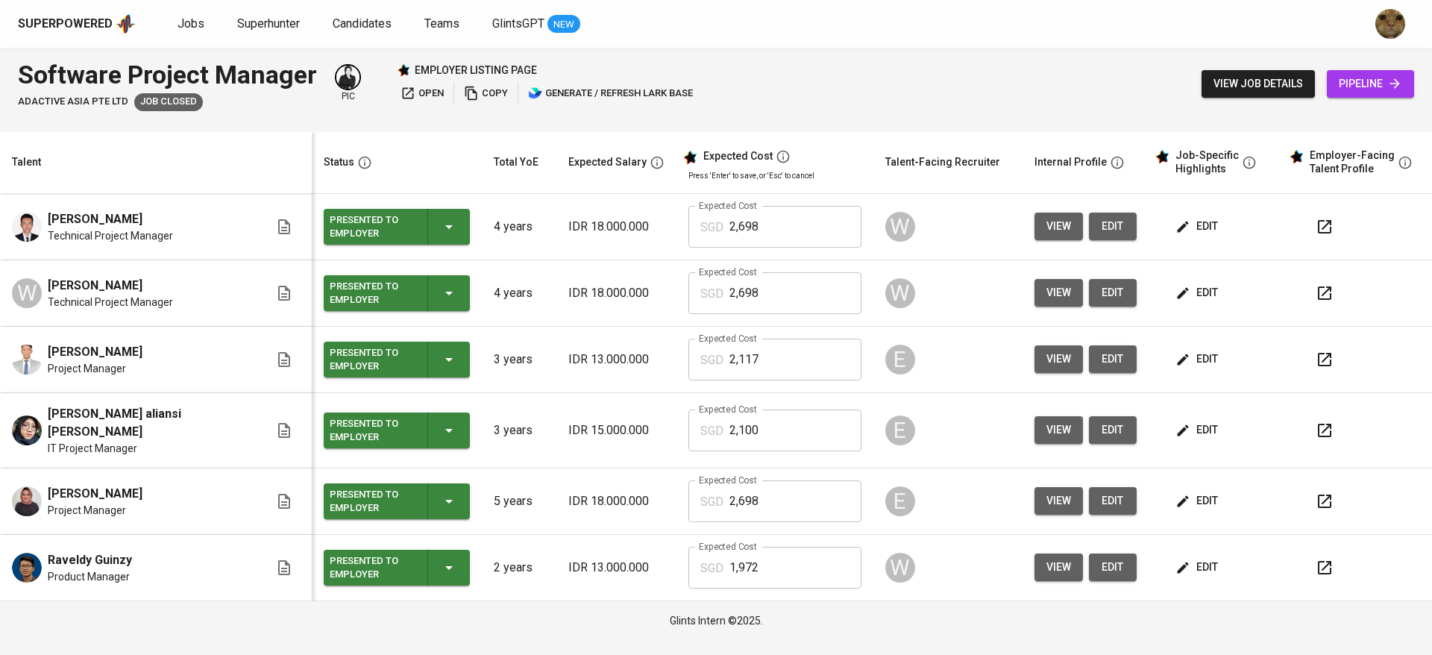
click at [1046, 286] on span "view" at bounding box center [1058, 292] width 25 height 19
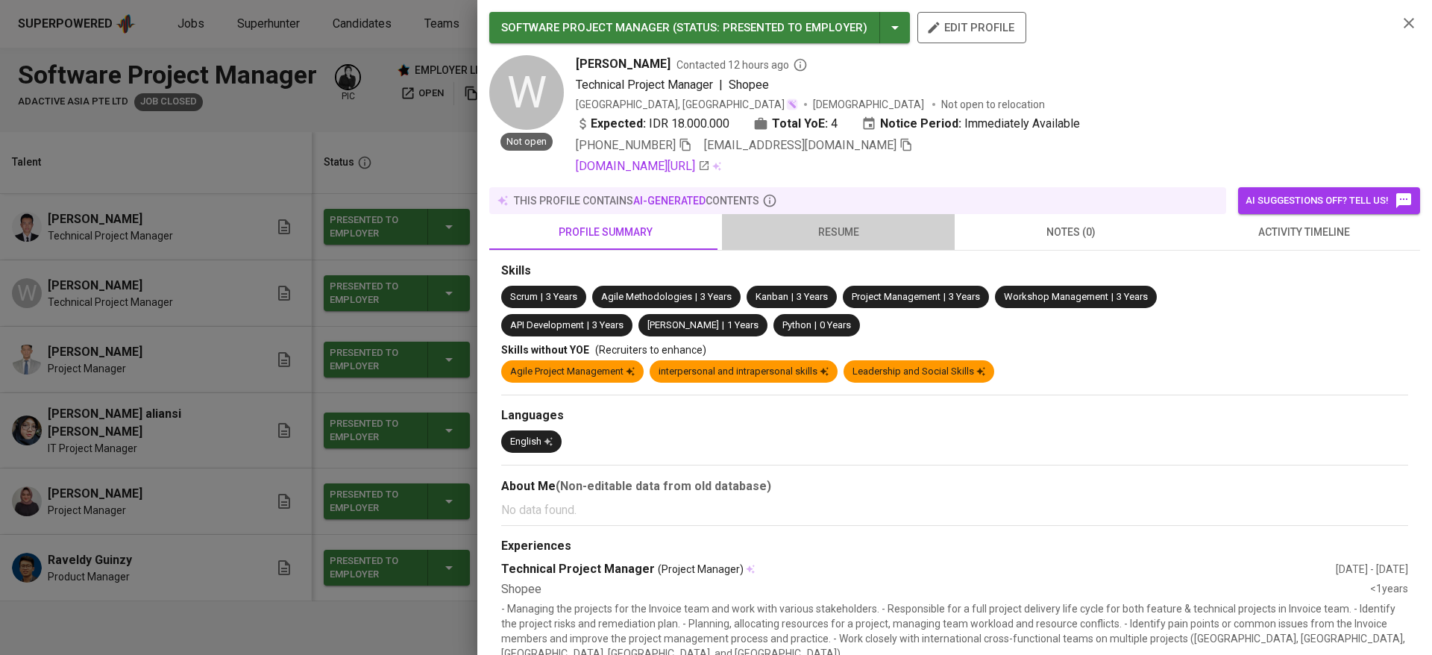
click at [840, 223] on span "resume" at bounding box center [838, 232] width 215 height 19
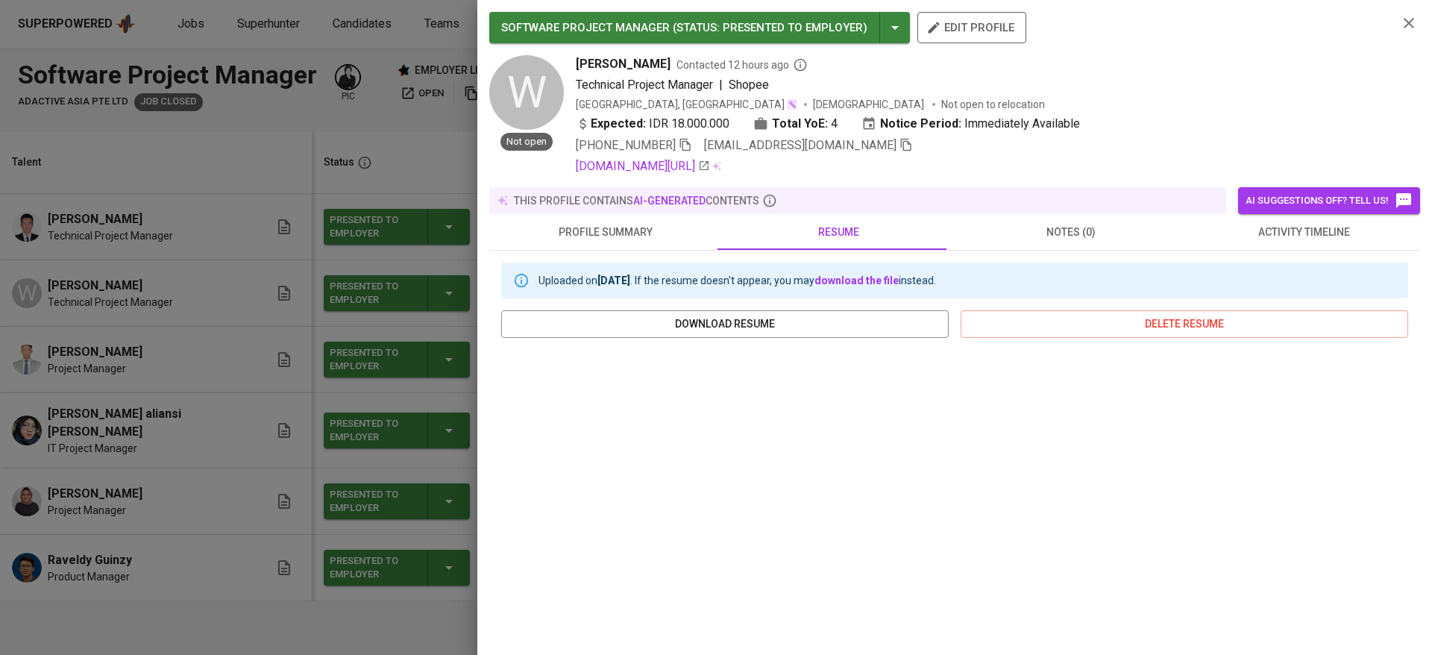
click at [1231, 249] on button "activity timeline" at bounding box center [1303, 232] width 233 height 36
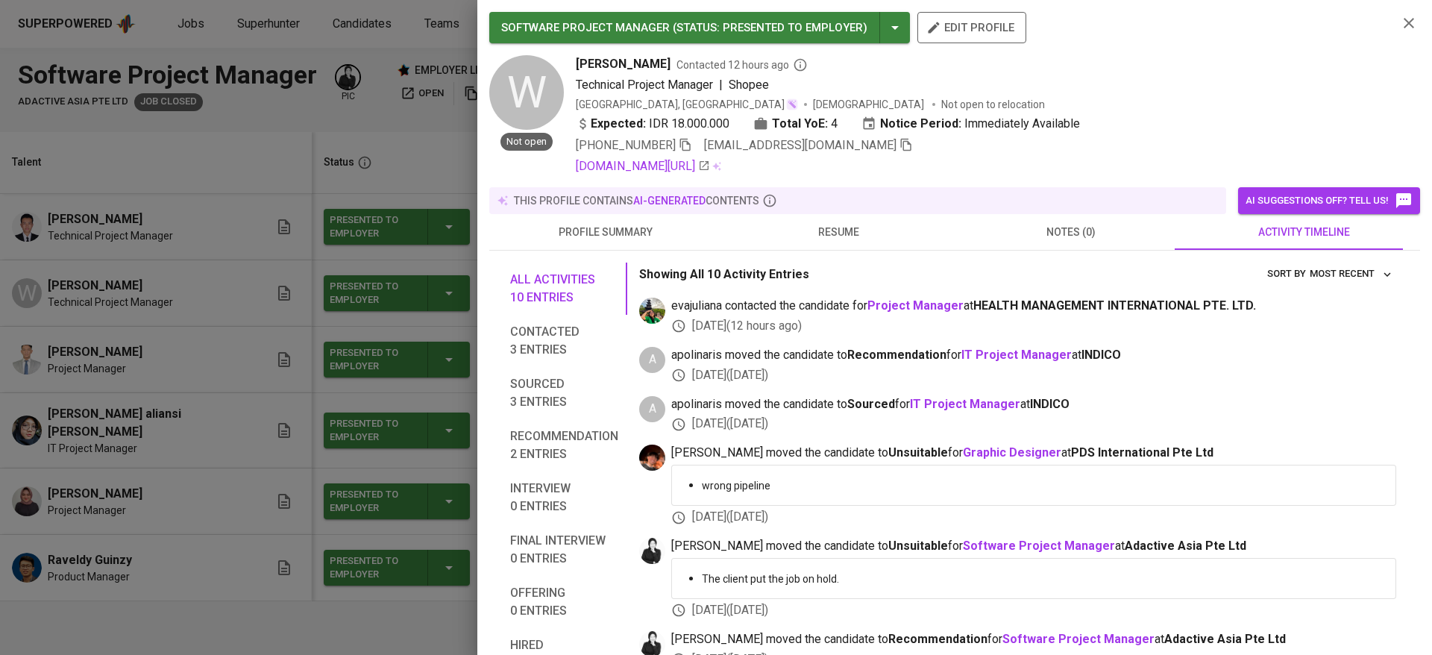
click at [82, 486] on div at bounding box center [716, 327] width 1432 height 655
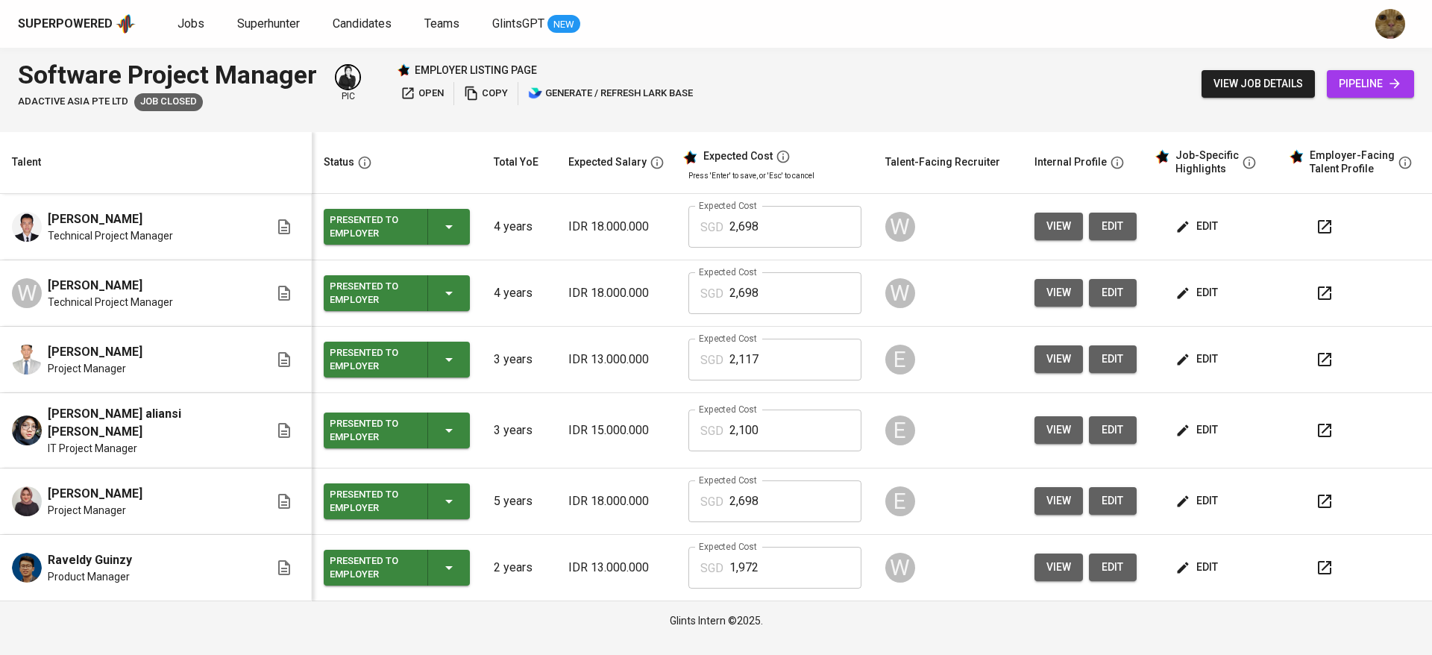
click at [1046, 362] on span "view" at bounding box center [1058, 359] width 25 height 19
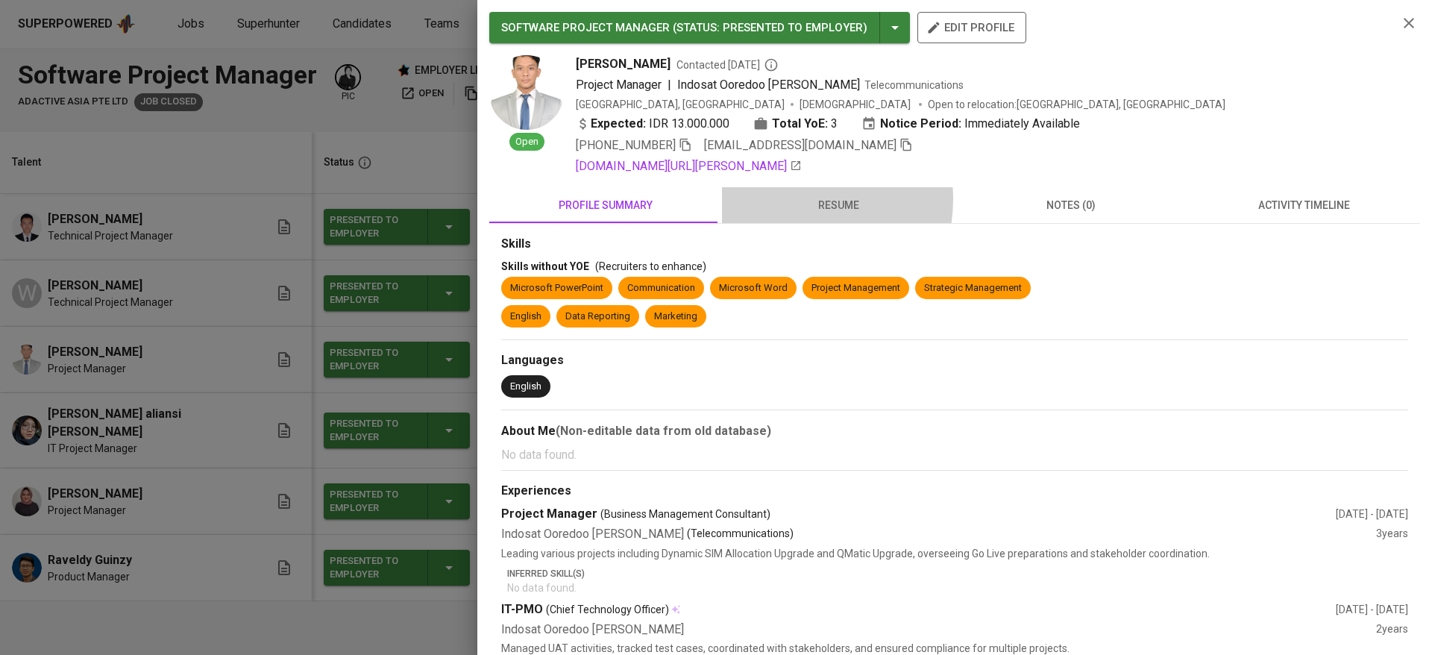
click at [788, 199] on span "resume" at bounding box center [838, 205] width 215 height 19
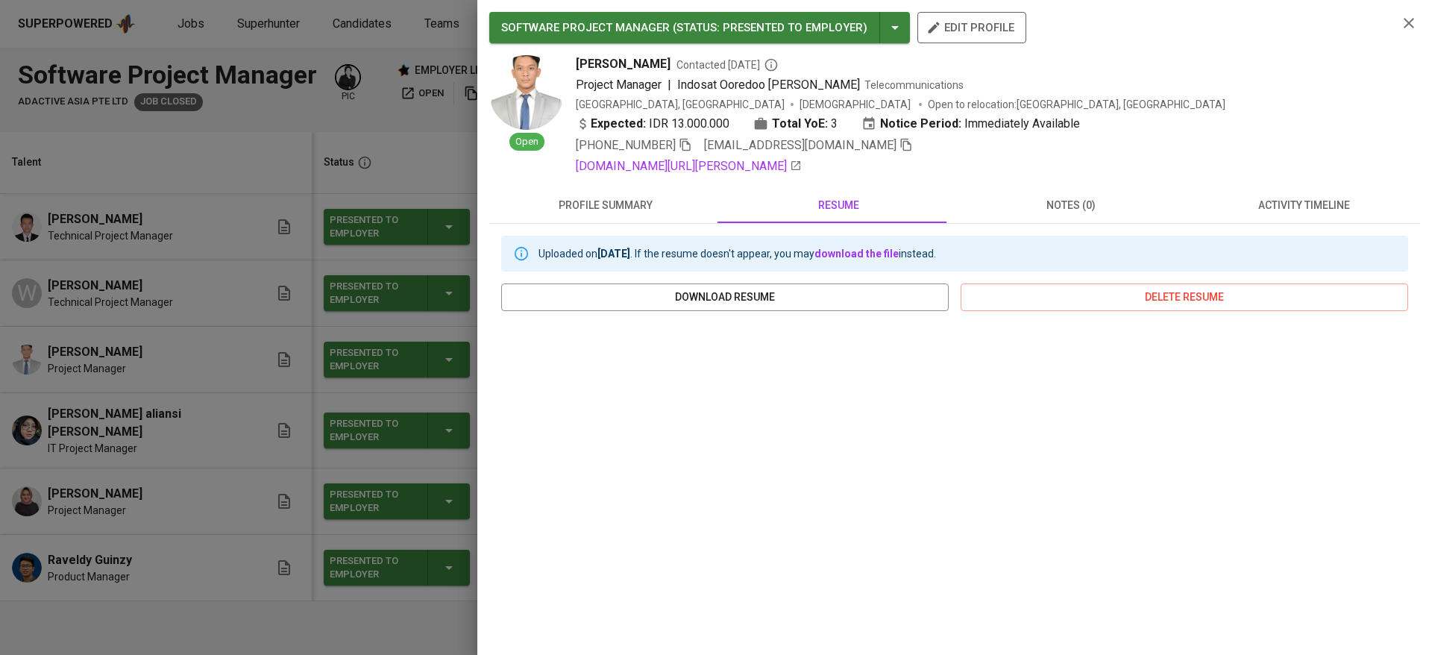
scroll to position [139, 0]
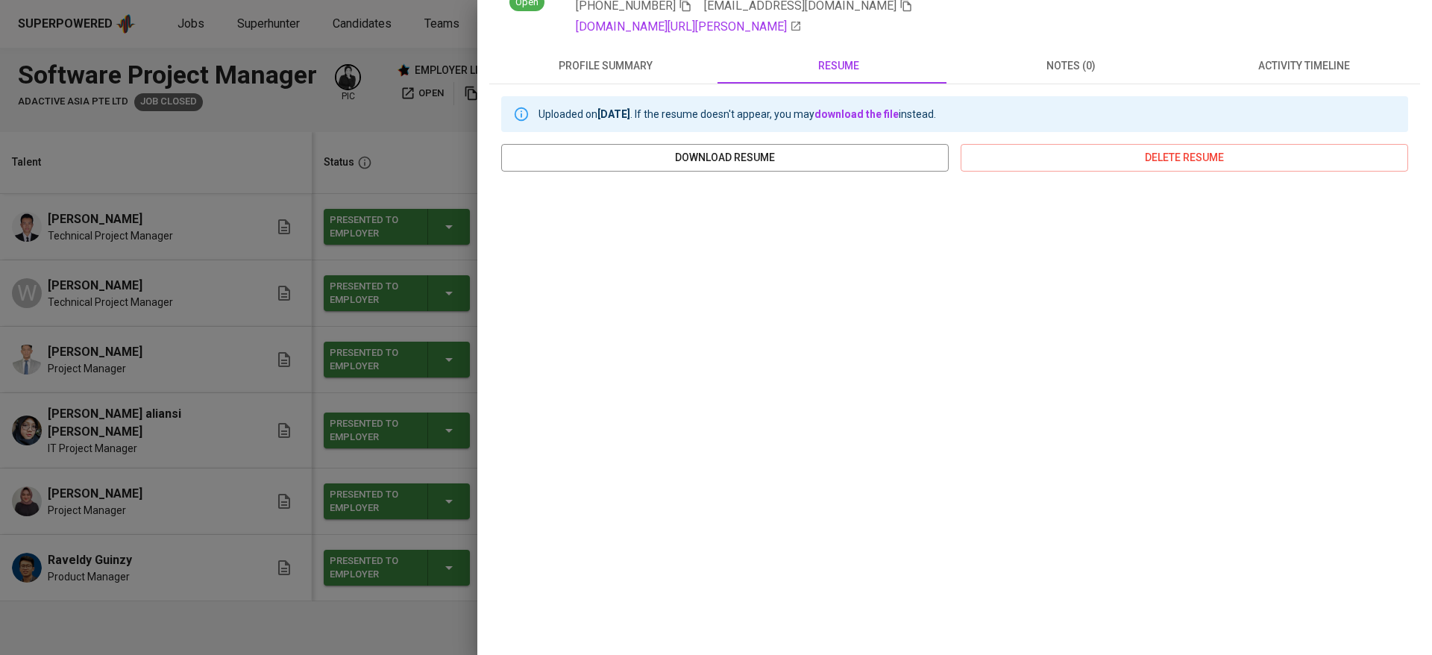
click at [261, 311] on div at bounding box center [716, 327] width 1432 height 655
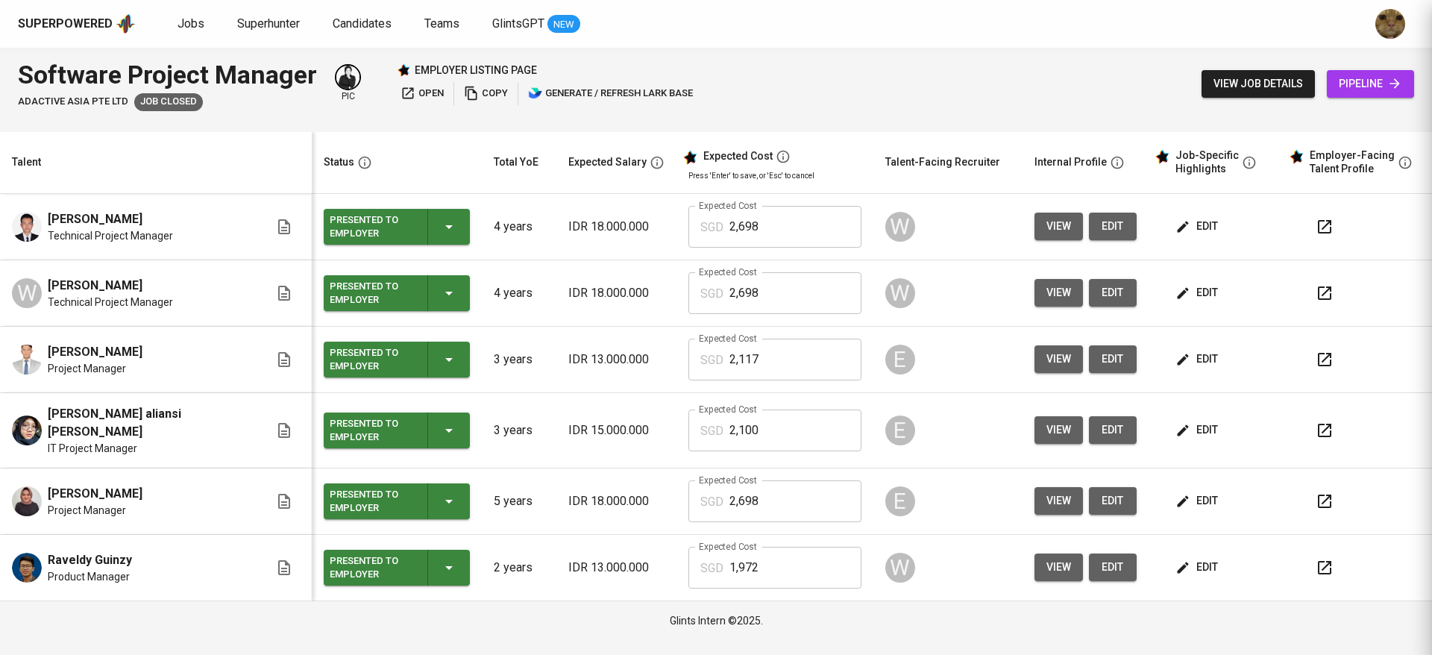
scroll to position [0, 0]
click at [1023, 417] on td "view edit" at bounding box center [1086, 430] width 126 height 75
click at [1046, 421] on span "view" at bounding box center [1058, 430] width 25 height 19
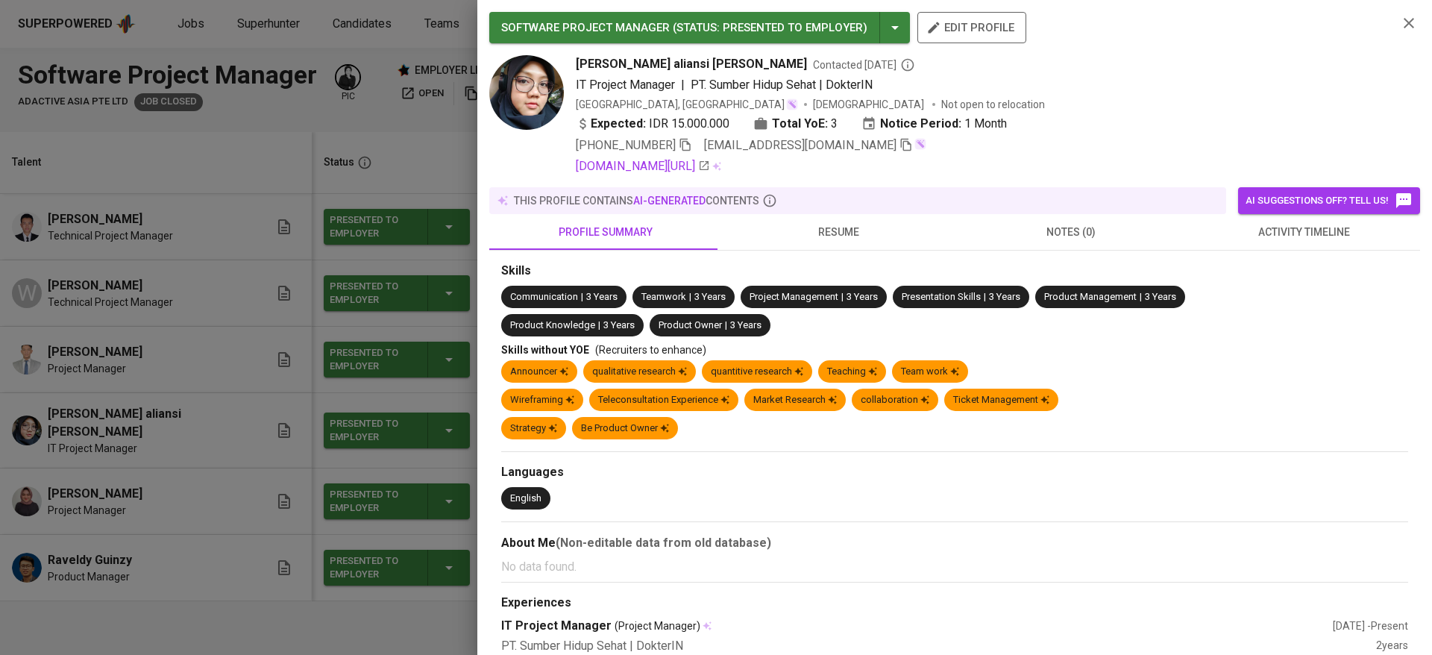
click at [835, 220] on button "resume" at bounding box center [838, 232] width 233 height 36
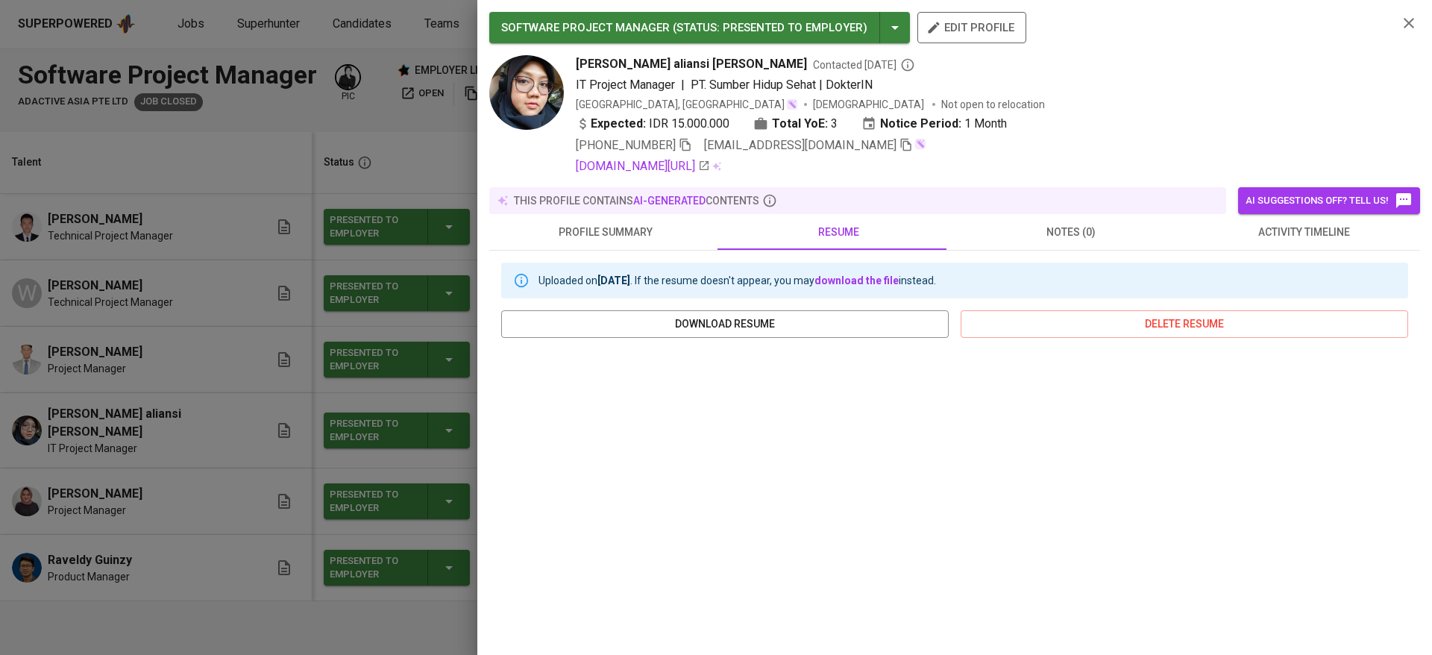
scroll to position [166, 0]
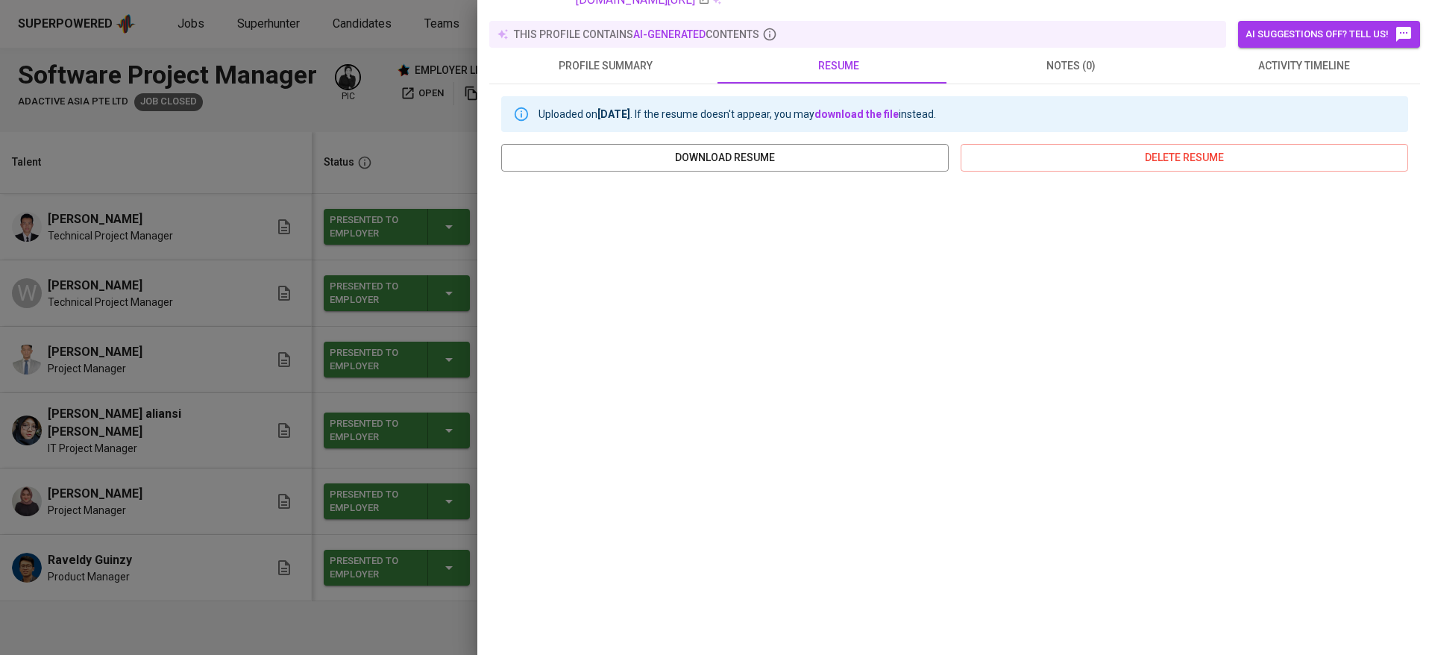
click at [225, 290] on div at bounding box center [716, 327] width 1432 height 655
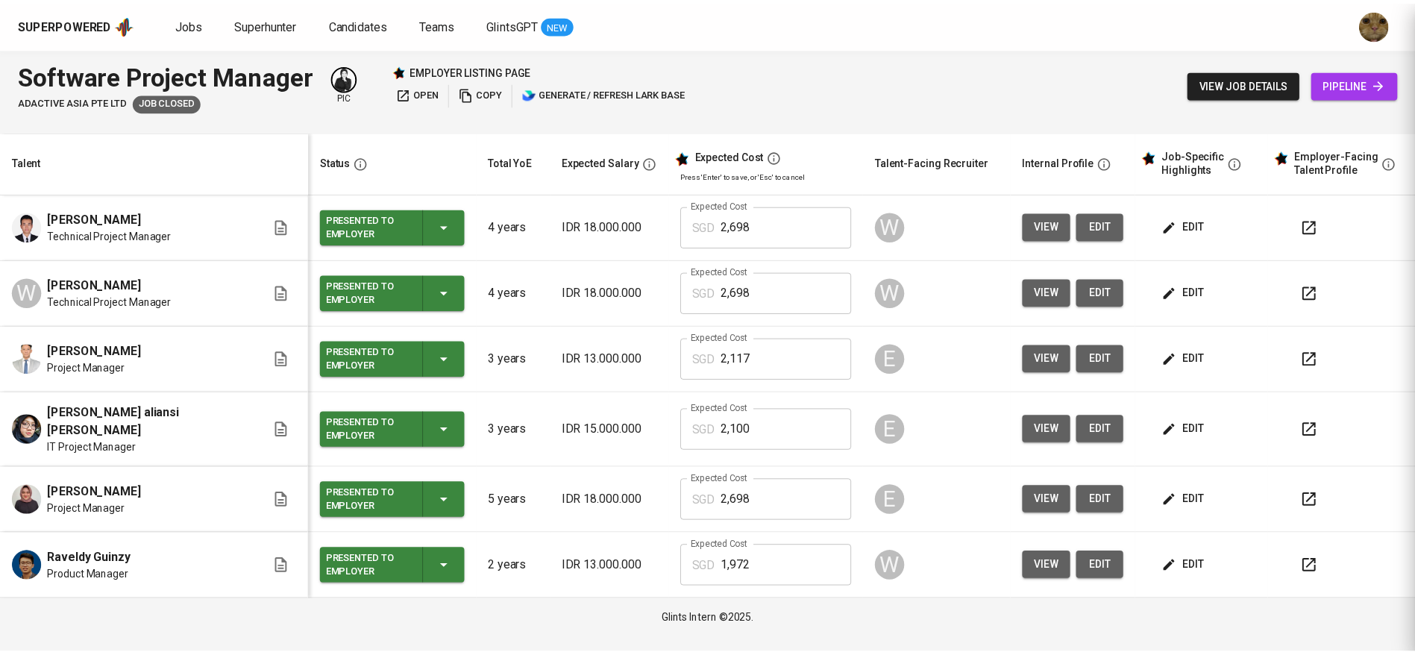
scroll to position [0, 0]
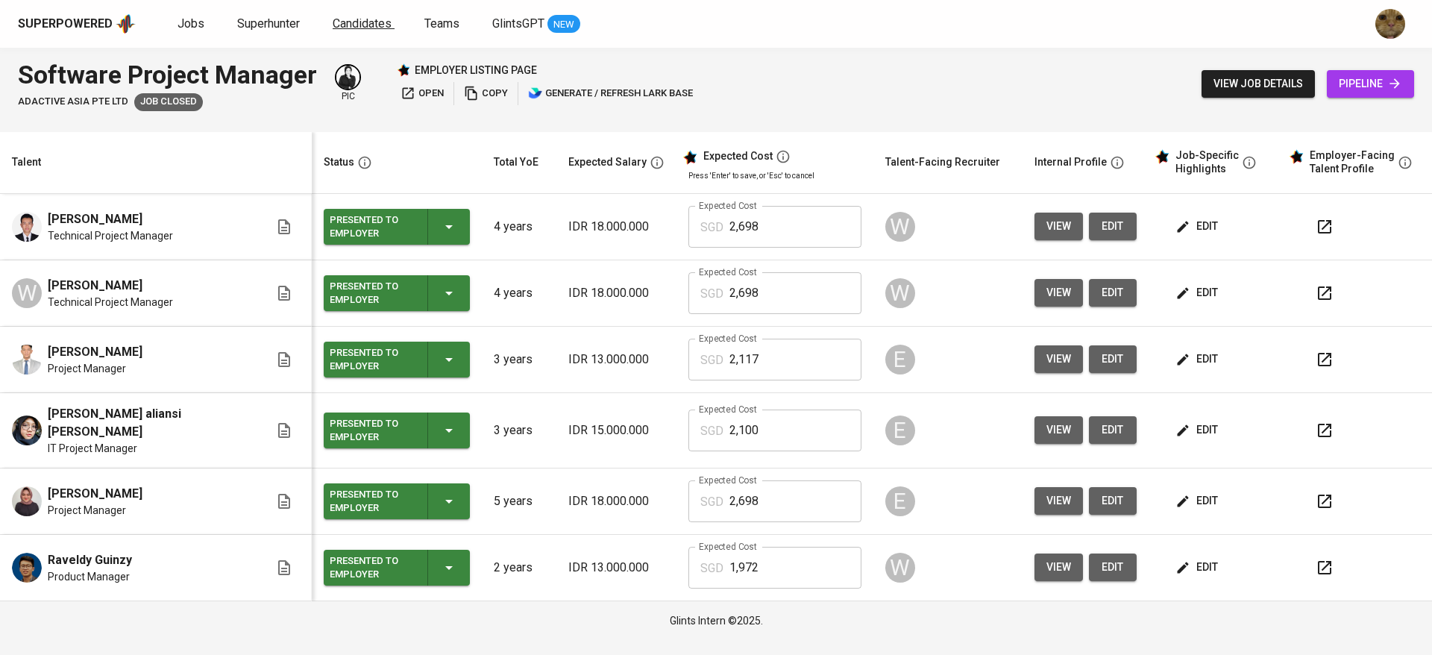
click at [365, 31] on link "Candidates" at bounding box center [364, 24] width 62 height 19
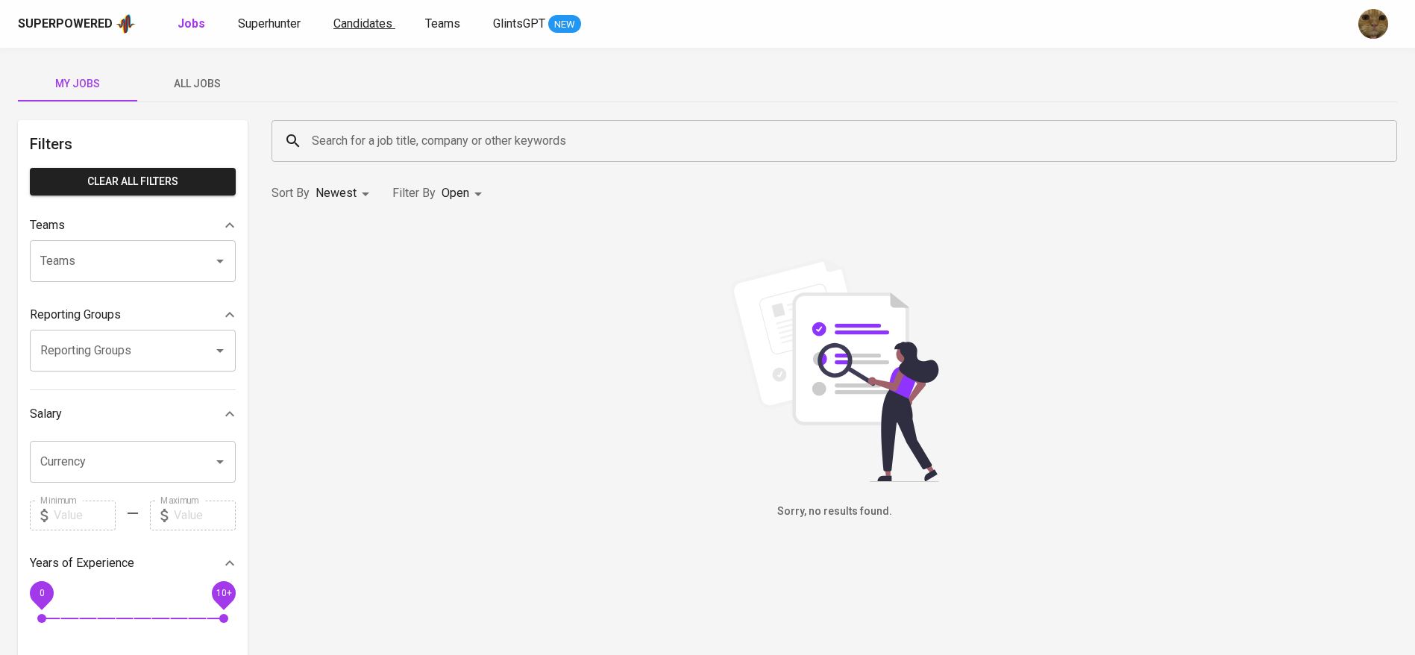
click at [353, 24] on span "Candidates" at bounding box center [362, 23] width 59 height 14
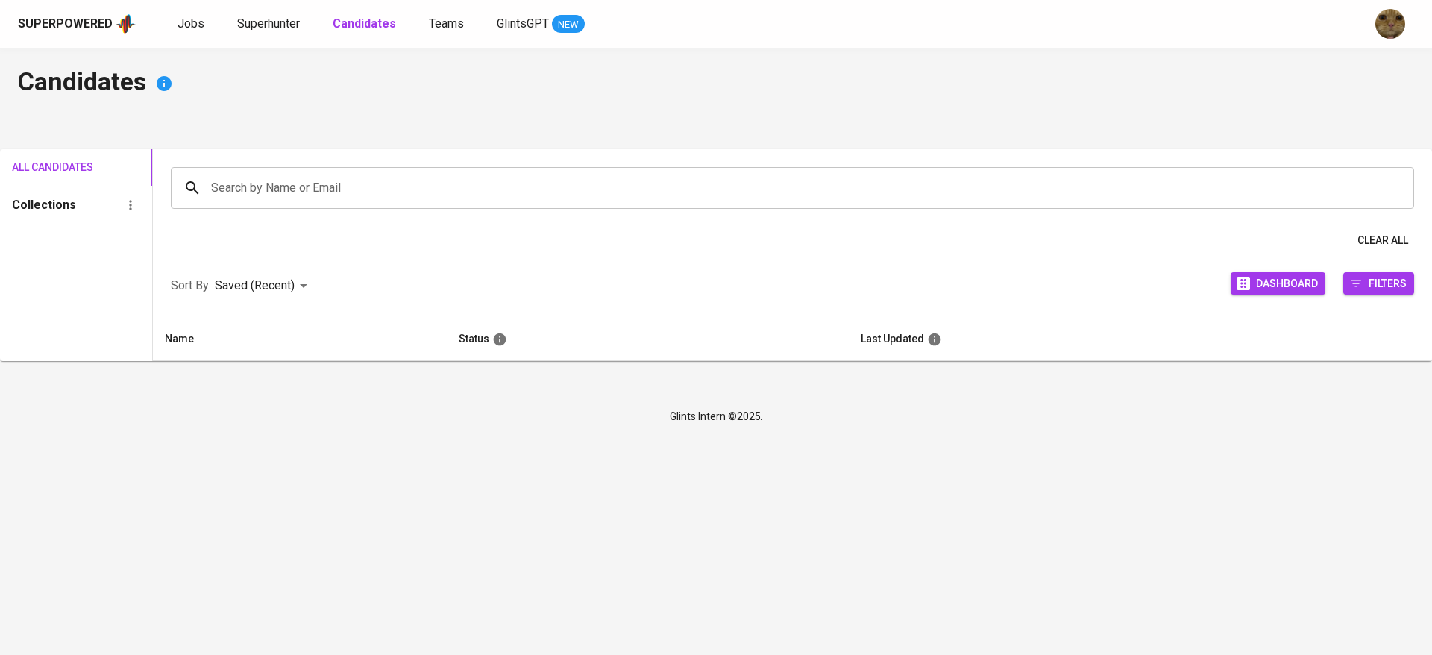
click at [286, 181] on input "Search by Name or Email" at bounding box center [796, 188] width 1178 height 28
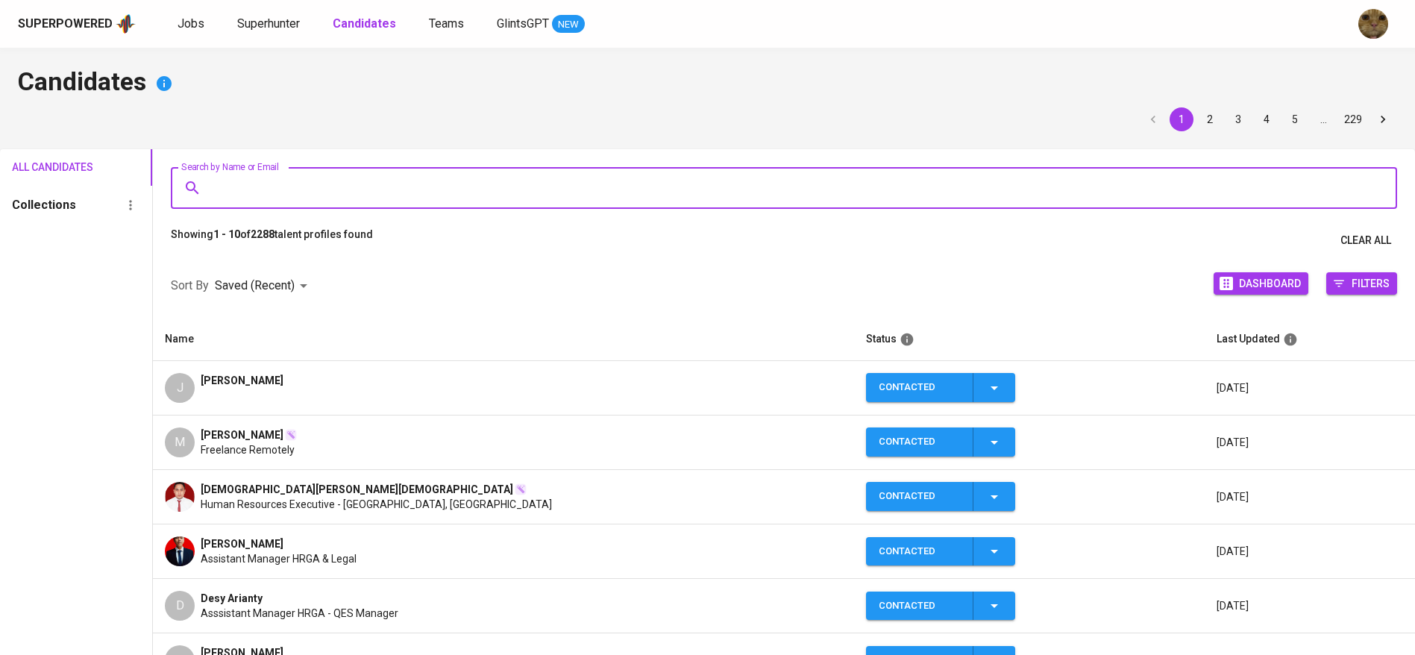
paste input "kharansyah1@gmail.com"
type input "kharansyah1@gmail.com"
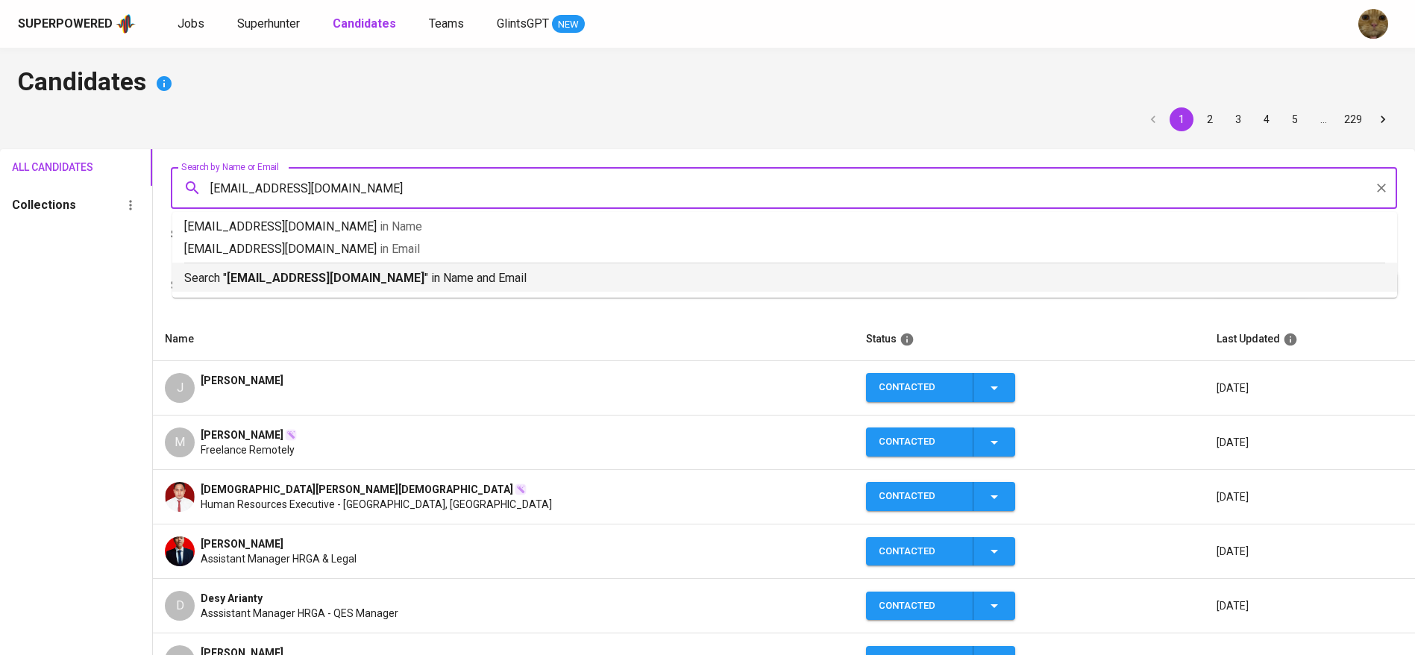
click at [316, 271] on b "kharansyah1@gmail.com" at bounding box center [326, 278] width 198 height 14
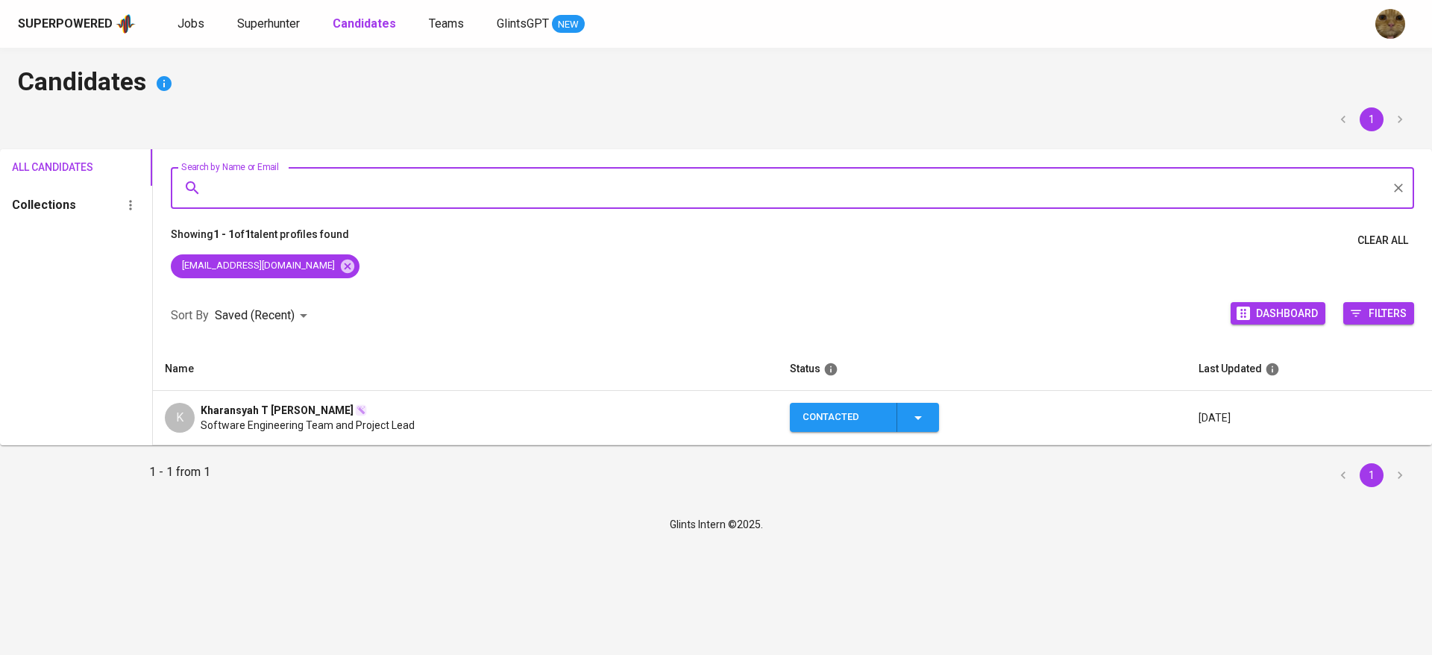
click at [901, 418] on div "Contacted" at bounding box center [865, 417] width 125 height 29
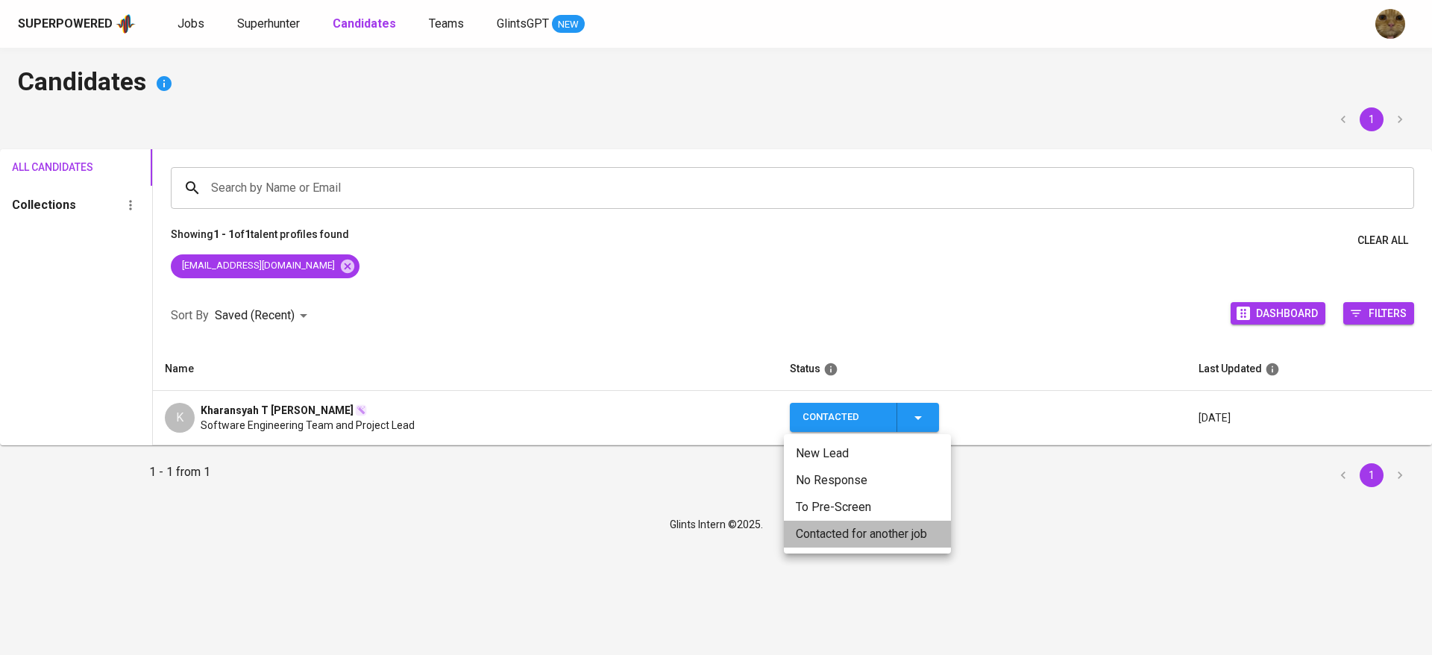
click at [828, 544] on li "Contacted for another job" at bounding box center [867, 534] width 167 height 27
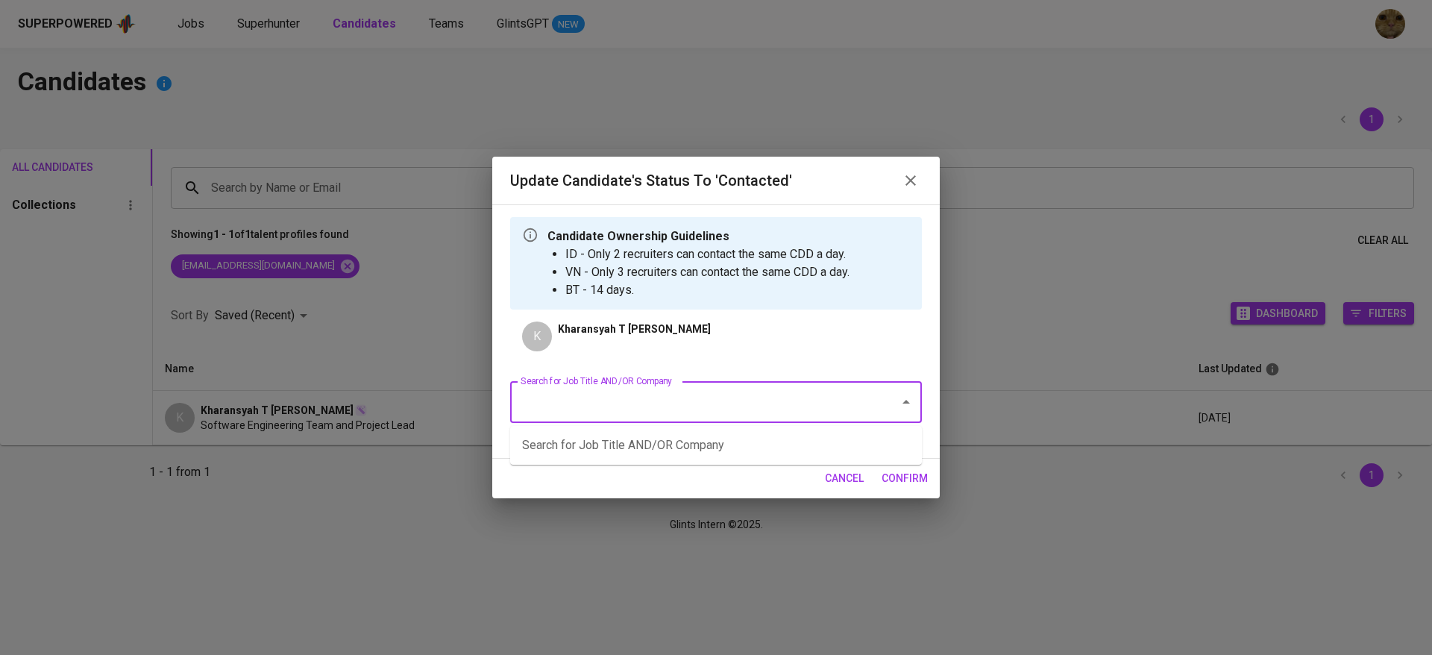
click at [650, 396] on input "Search for Job Title AND/OR Company" at bounding box center [695, 402] width 357 height 28
click at [677, 442] on li "Replacement for Syakur Rahman - Back End Developer (Axrail)" at bounding box center [716, 445] width 412 height 27
type input "syakur"
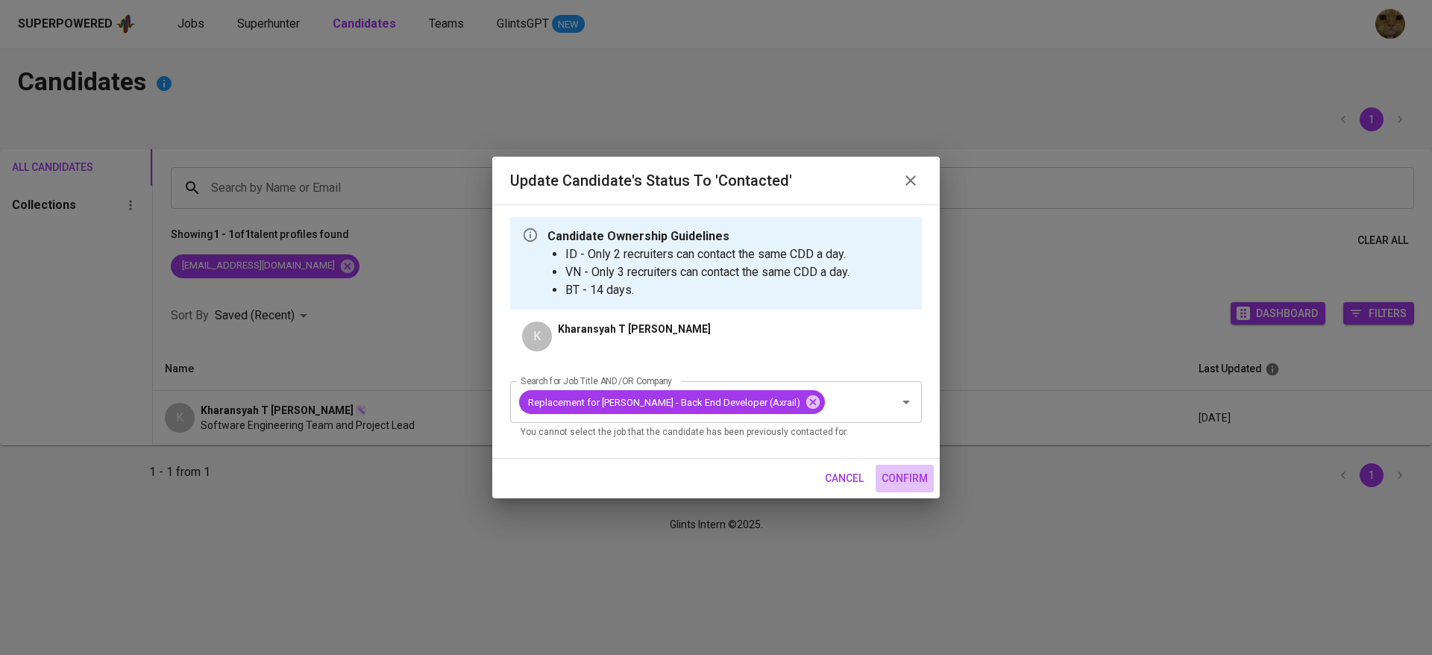
click at [911, 471] on span "confirm" at bounding box center [905, 478] width 46 height 19
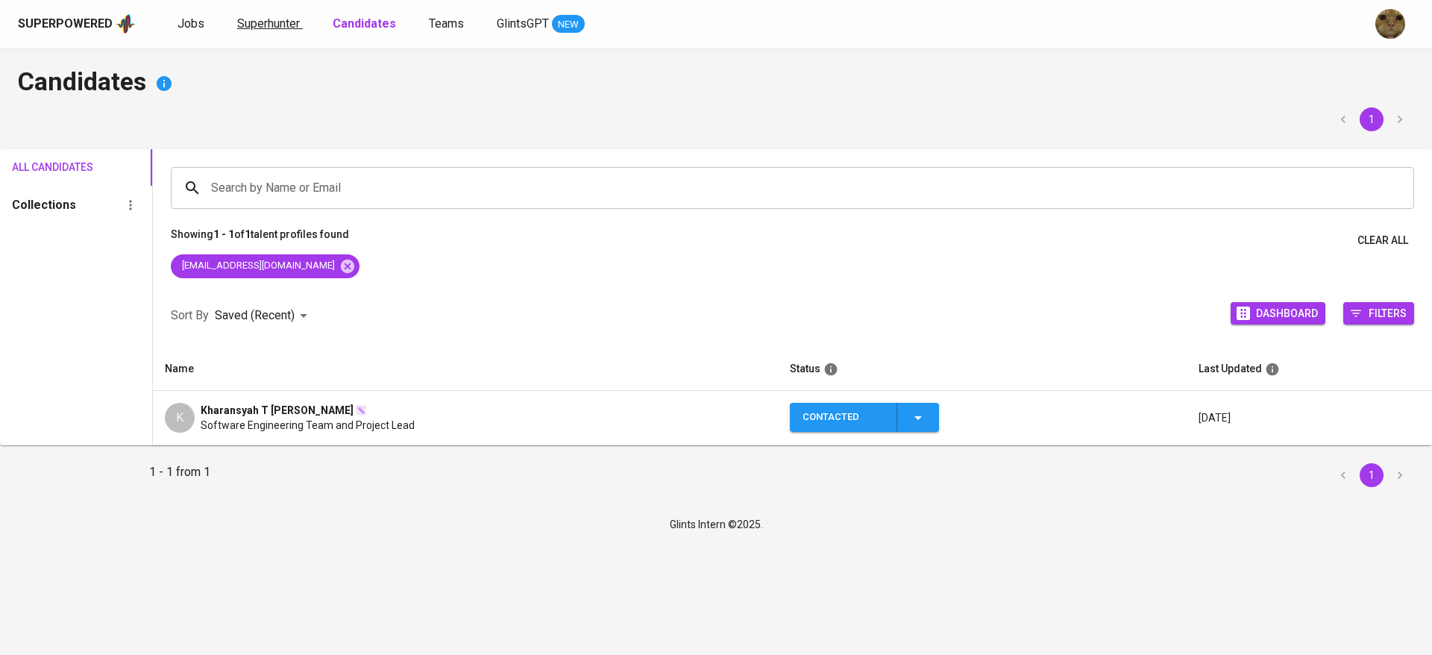
click at [280, 21] on span "Superhunter" at bounding box center [268, 23] width 63 height 14
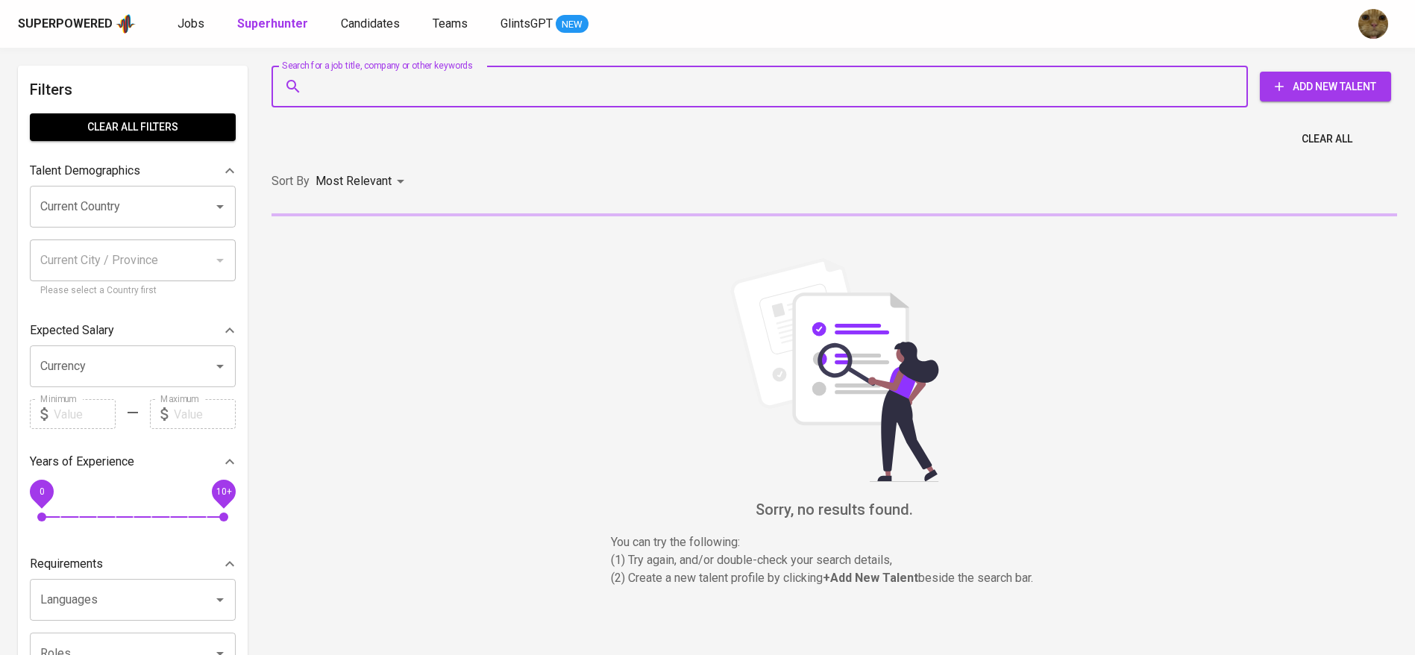
click at [383, 81] on input "Search for a job title, company or other keywords" at bounding box center [763, 86] width 911 height 28
paste input "ninditowb@gmail.com"
type input "ninditowb@gmail.com"
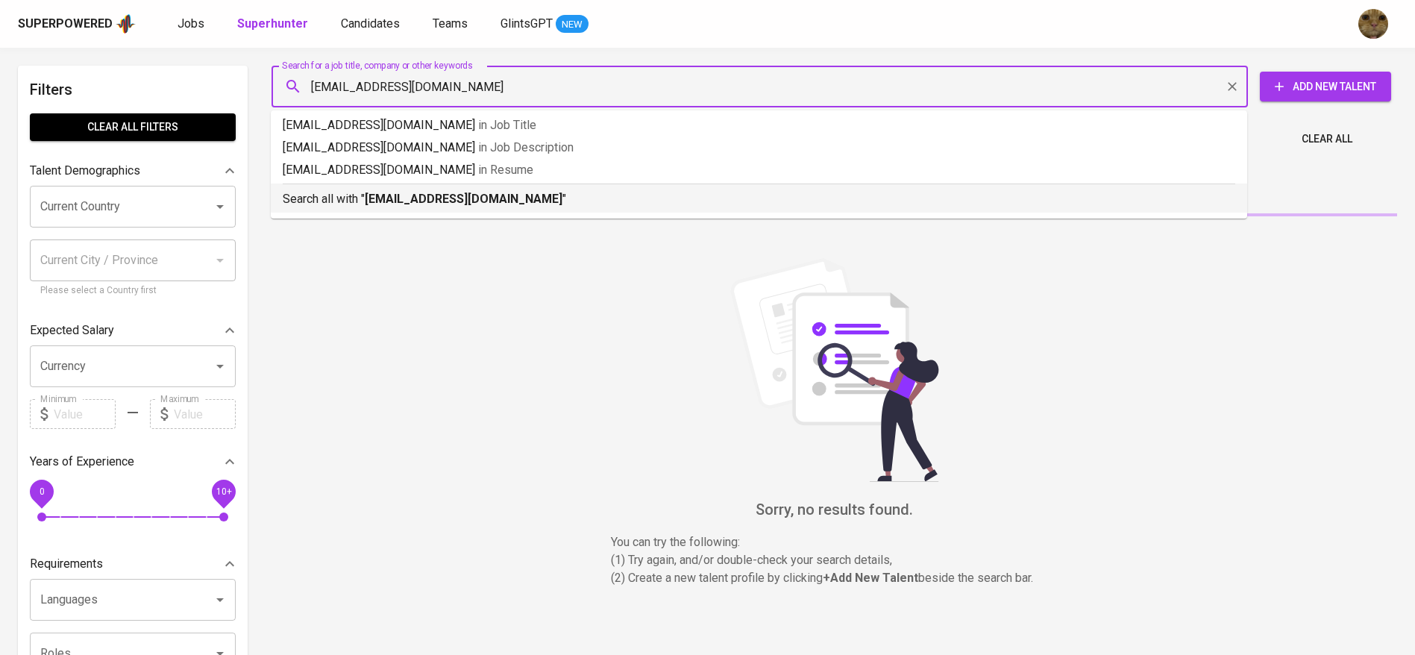
click at [361, 199] on p "Search all with " ninditowb@gmail.com "" at bounding box center [759, 199] width 952 height 18
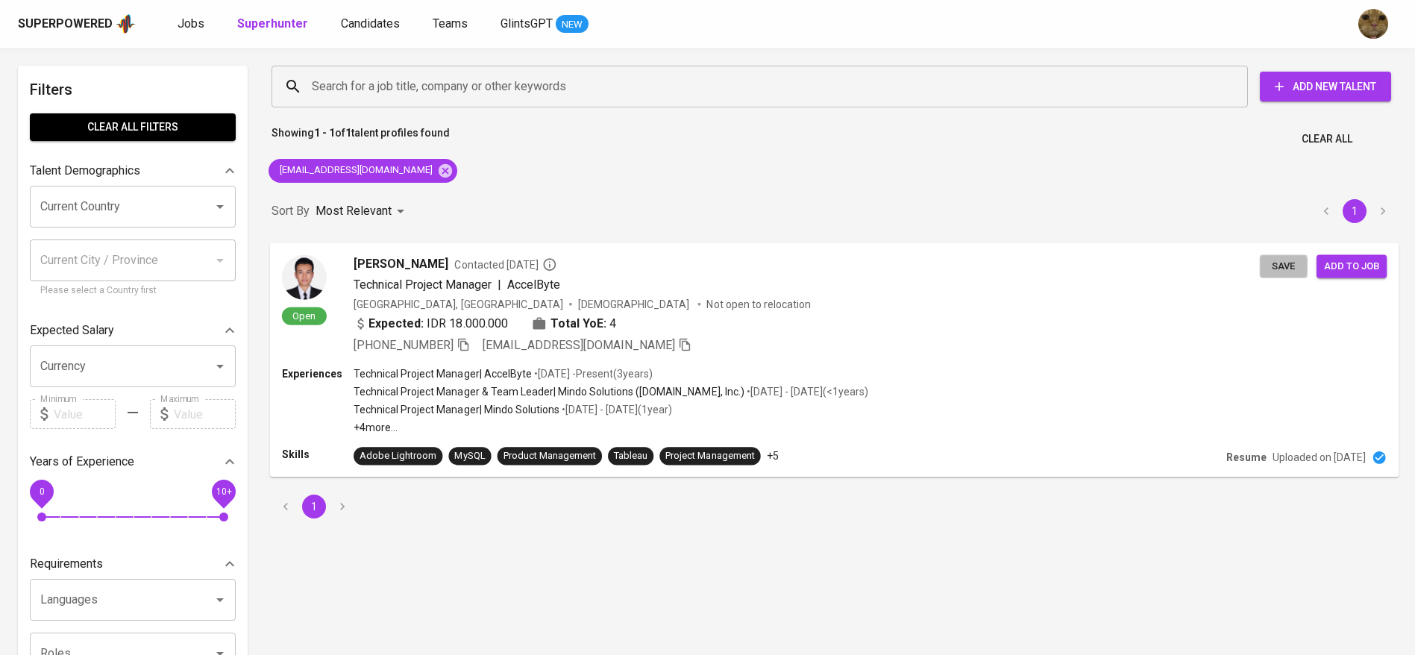
click at [1288, 264] on span "Save" at bounding box center [1283, 265] width 33 height 17
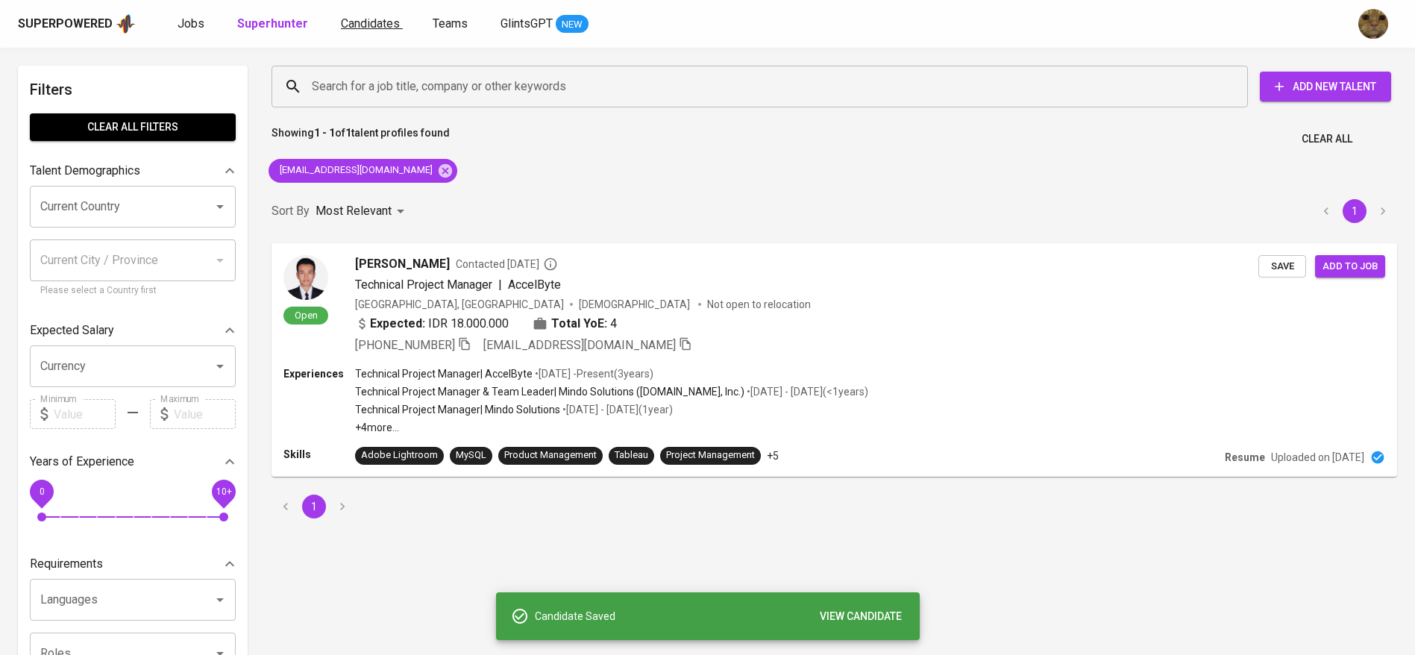
click at [366, 26] on span "Candidates" at bounding box center [370, 23] width 59 height 14
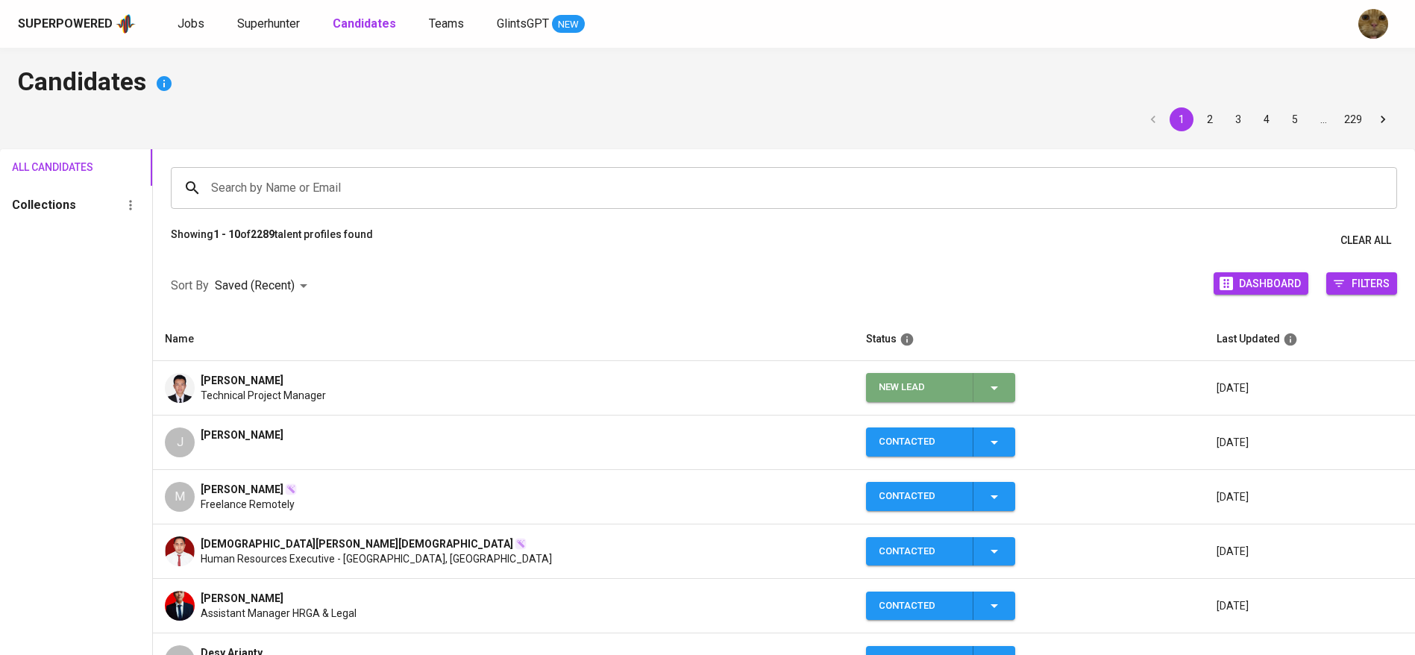
click at [1004, 375] on span "New Lead" at bounding box center [940, 387] width 137 height 29
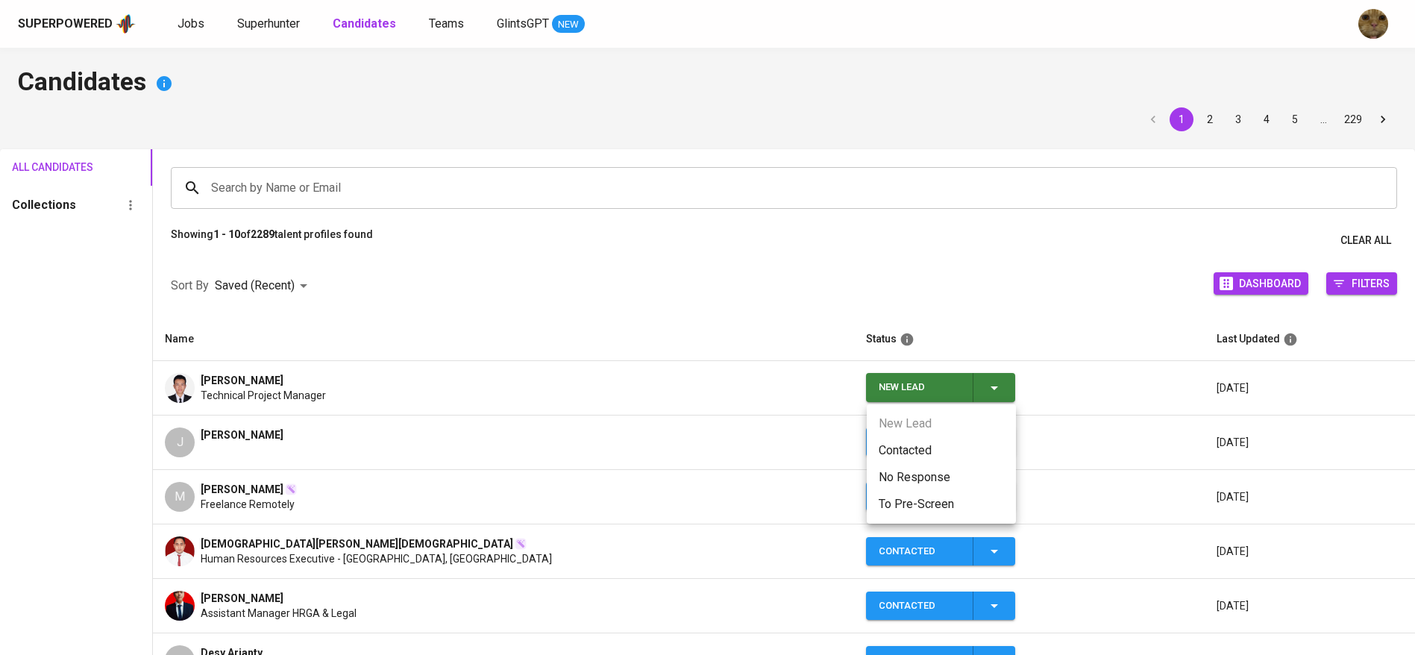
click at [914, 442] on li "Contacted" at bounding box center [941, 450] width 149 height 27
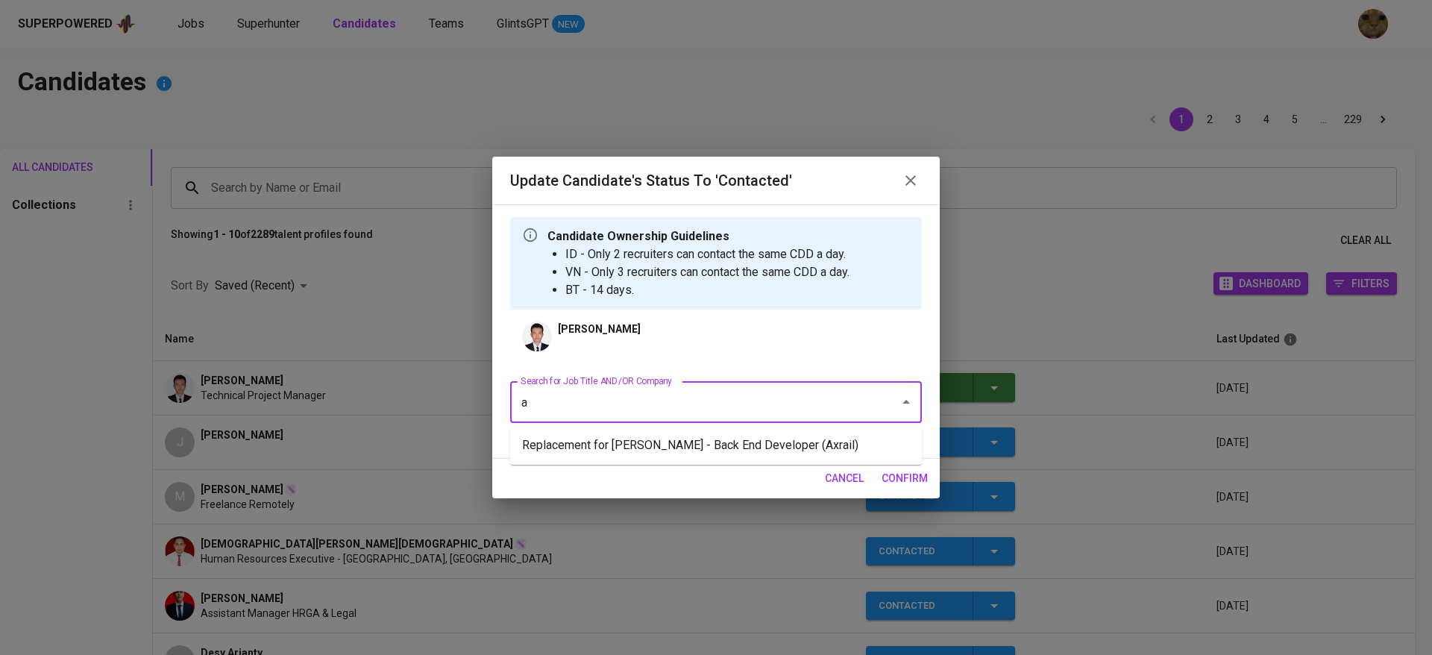
click at [672, 389] on input "a" at bounding box center [695, 402] width 357 height 28
type input "x"
type input "axrail"
click at [628, 450] on li "Replacement for Syakur Rahman - Back End Developer (Axrail)" at bounding box center [716, 445] width 412 height 27
type input "sya"
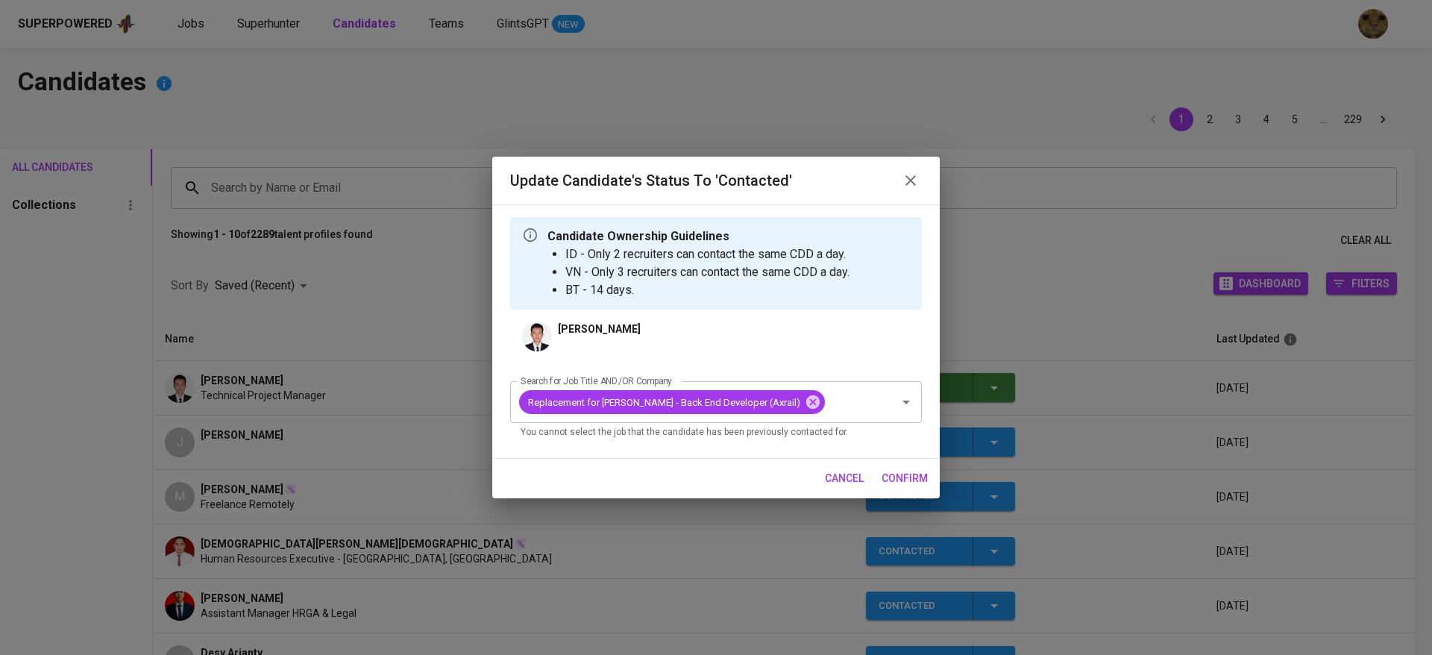
click at [898, 474] on span "confirm" at bounding box center [905, 478] width 46 height 19
